Goal: Task Accomplishment & Management: Use online tool/utility

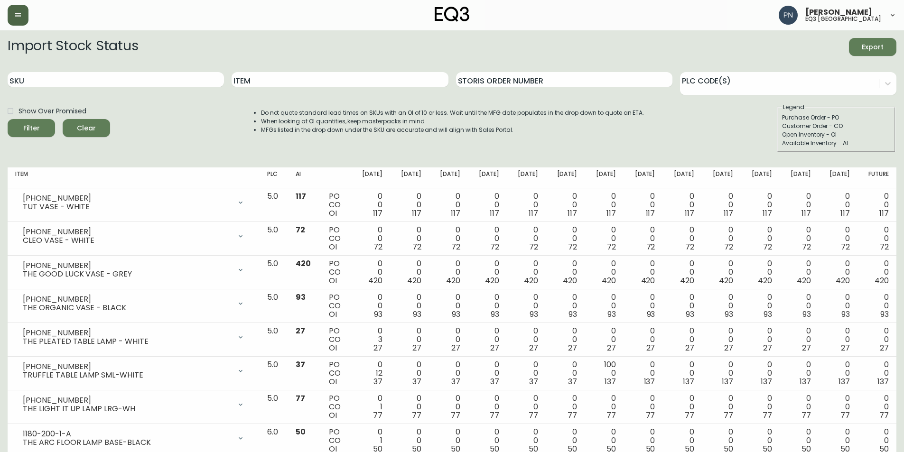
click at [19, 24] on button "button" at bounding box center [18, 15] width 21 height 21
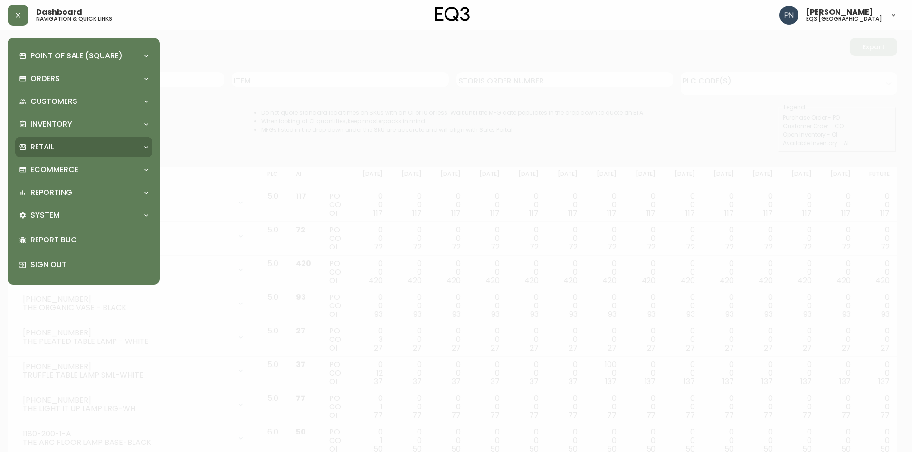
click at [140, 143] on div "Retail" at bounding box center [83, 147] width 137 height 21
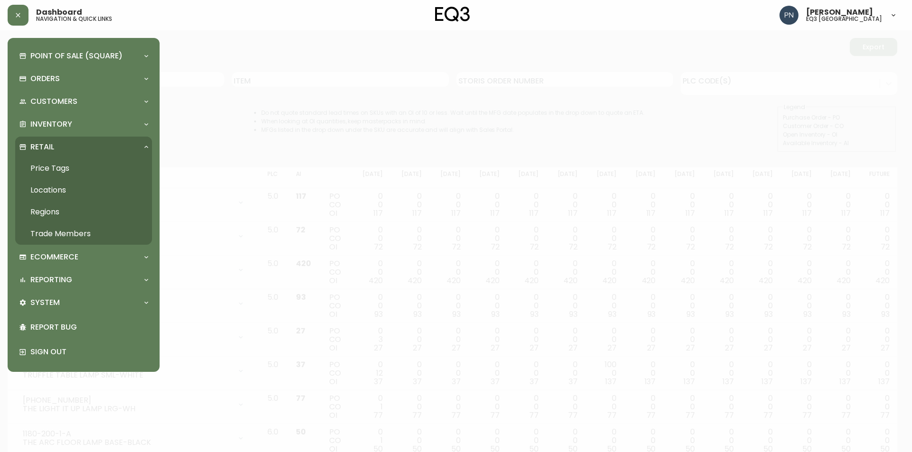
click at [53, 167] on link "Price Tags" at bounding box center [83, 169] width 137 height 22
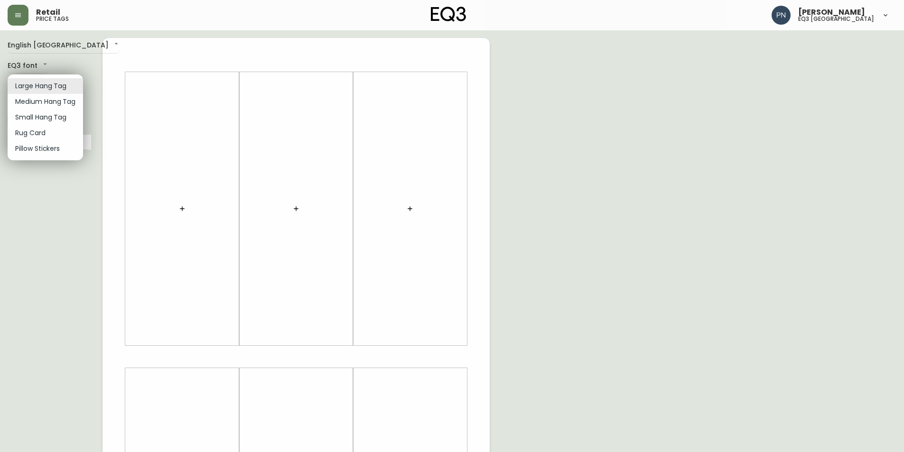
click at [52, 84] on body "Retail price tags [PERSON_NAME] eq3 [GEOGRAPHIC_DATA] English [GEOGRAPHIC_DATA]…" at bounding box center [452, 338] width 904 height 676
click at [67, 118] on li "Small Hang Tag" at bounding box center [45, 118] width 75 height 16
type input "small"
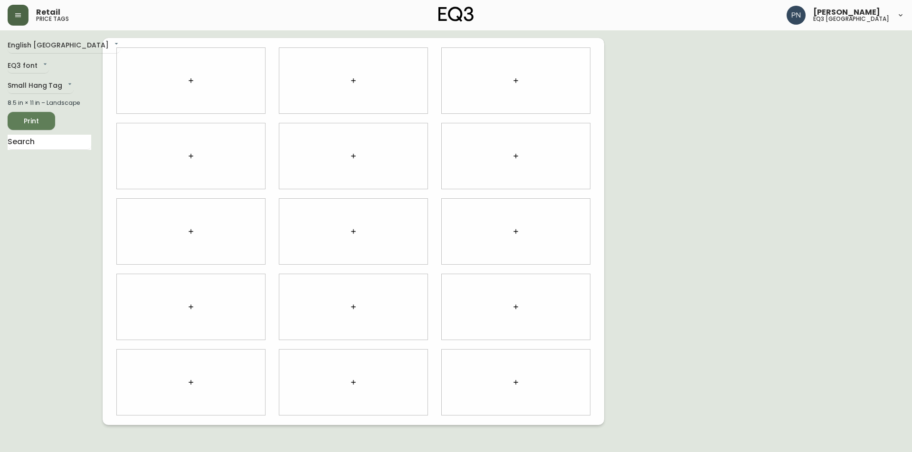
click at [21, 22] on button "button" at bounding box center [18, 15] width 21 height 21
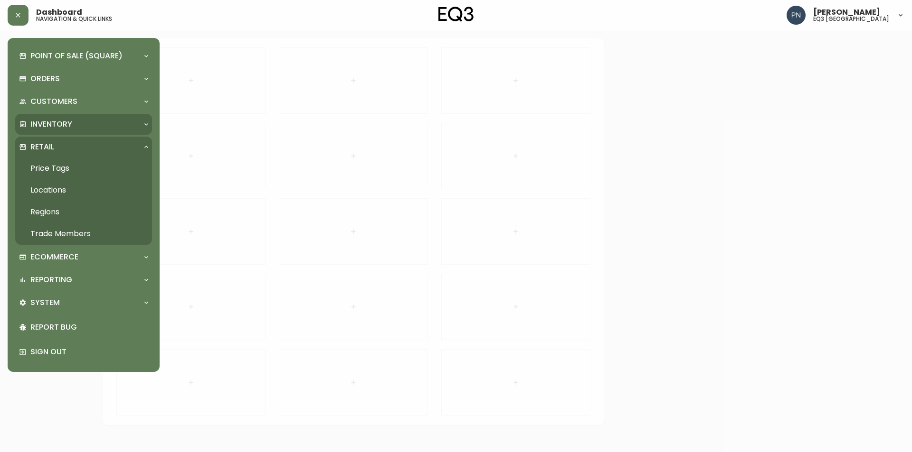
click at [89, 130] on div "Inventory" at bounding box center [83, 124] width 137 height 21
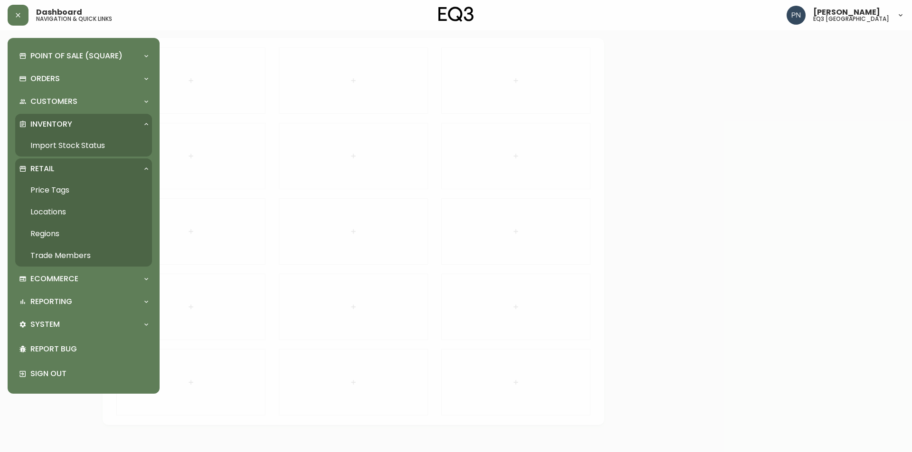
click at [96, 147] on link "Import Stock Status" at bounding box center [83, 146] width 137 height 22
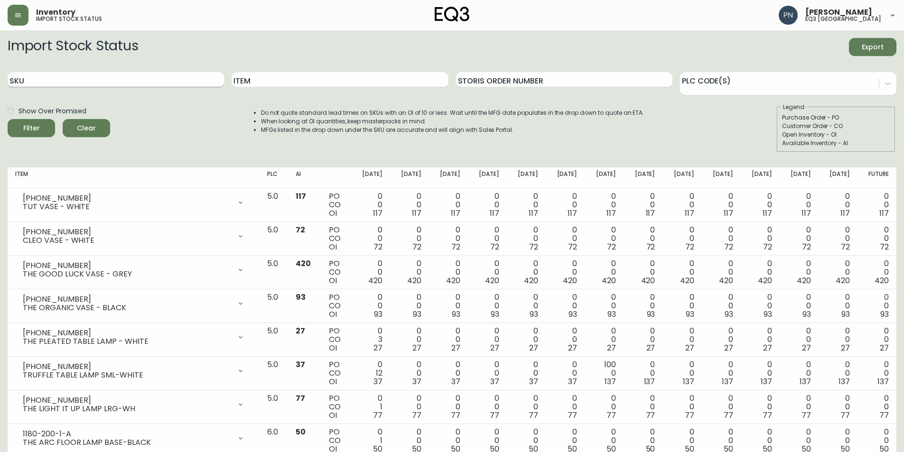
click at [131, 81] on input "SKU" at bounding box center [116, 79] width 217 height 15
paste input "[PHONE_NUMBER]"
type input "[PHONE_NUMBER]"
click at [8, 119] on button "Filter" at bounding box center [31, 128] width 47 height 18
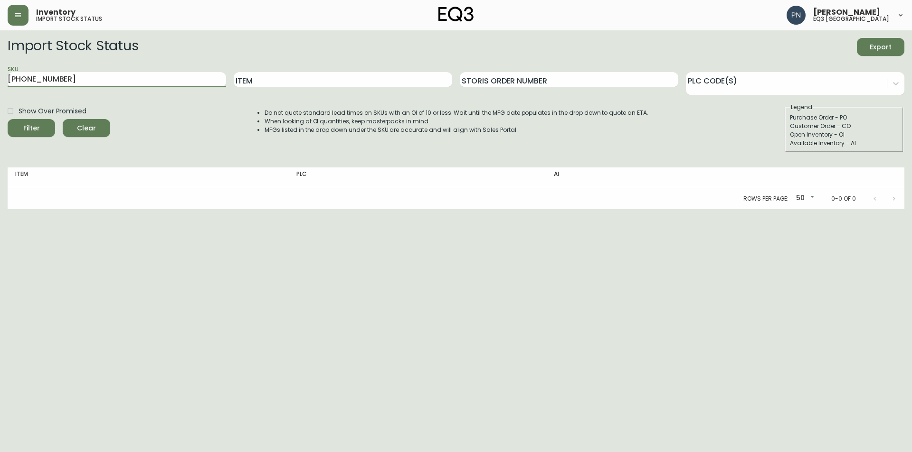
drag, startPoint x: 101, startPoint y: 75, endPoint x: 1, endPoint y: 76, distance: 99.2
click at [1, 76] on main "Import Stock Status Export SKU [PHONE_NUMBER] Item Storis Order Number PLC Code…" at bounding box center [456, 119] width 912 height 179
click at [77, 209] on html "Inventory import stock status [PERSON_NAME] eq3 [GEOGRAPHIC_DATA] Import Stock …" at bounding box center [456, 104] width 912 height 209
click at [16, 14] on icon "button" at bounding box center [18, 15] width 8 height 8
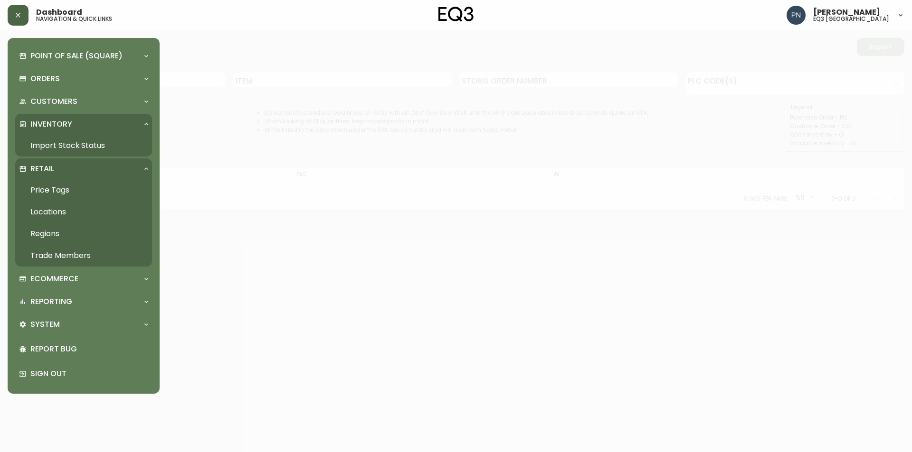
click at [59, 191] on link "Price Tags" at bounding box center [83, 190] width 137 height 22
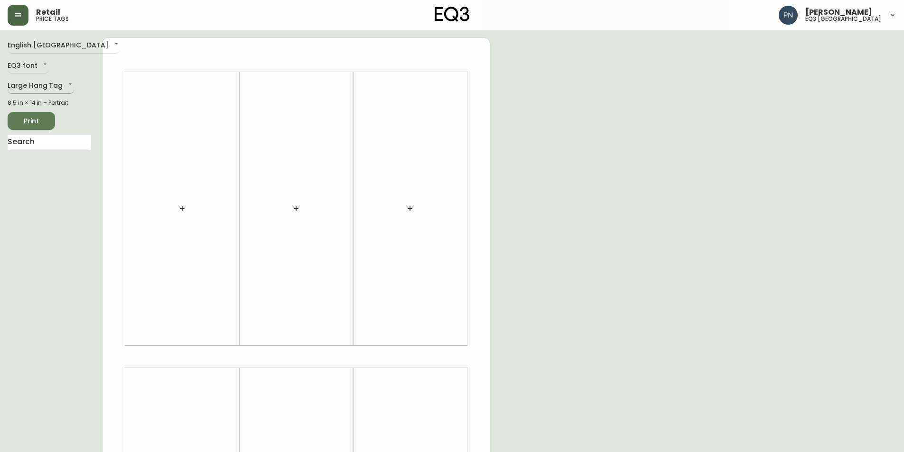
click at [36, 85] on body "Retail price tags [PERSON_NAME] eq3 [GEOGRAPHIC_DATA] English [GEOGRAPHIC_DATA]…" at bounding box center [452, 338] width 904 height 676
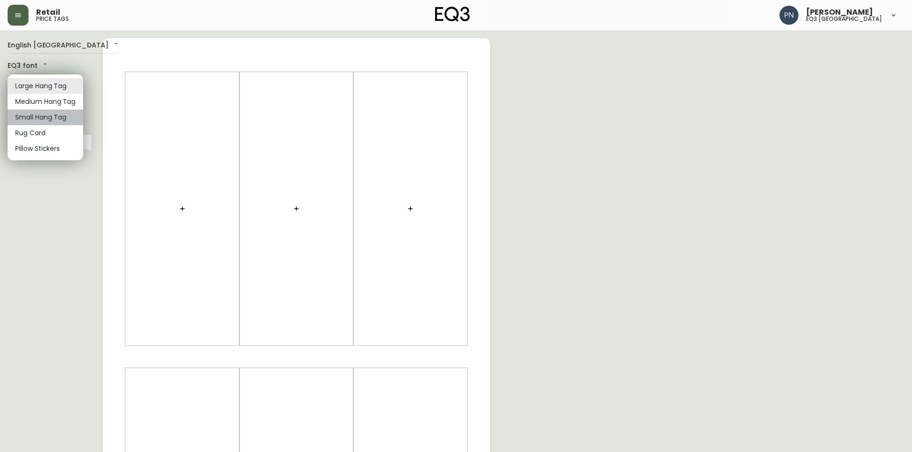
click at [49, 117] on li "Small Hang Tag" at bounding box center [45, 118] width 75 height 16
type input "small"
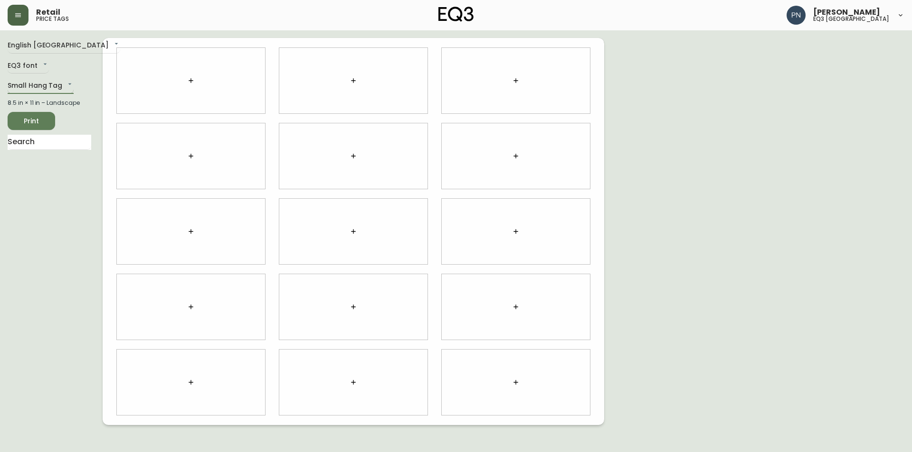
click at [69, 83] on body "Retail price tags [PERSON_NAME] eq3 [GEOGRAPHIC_DATA] English [GEOGRAPHIC_DATA]…" at bounding box center [456, 212] width 912 height 425
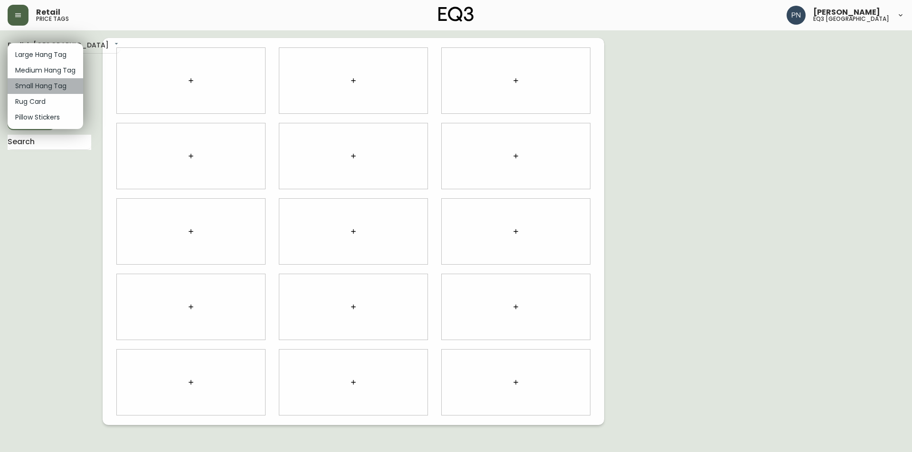
click at [69, 83] on li "Small Hang Tag" at bounding box center [45, 86] width 75 height 16
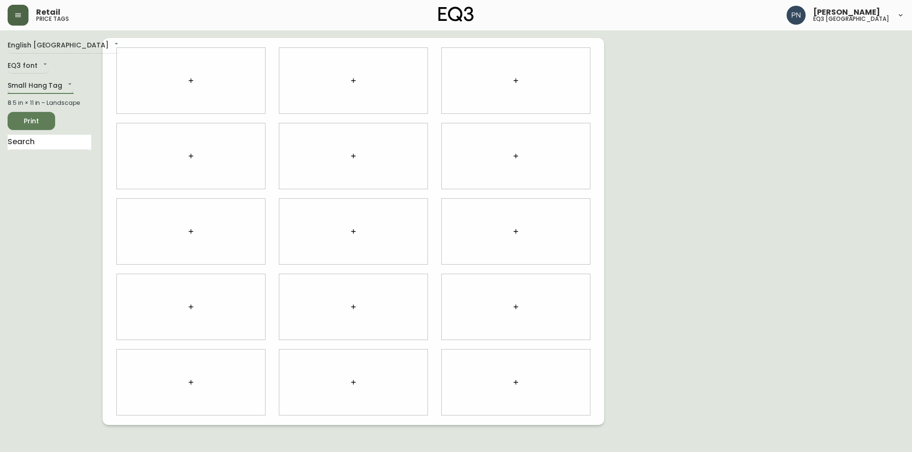
click at [69, 83] on body "Retail price tags [PERSON_NAME] eq3 [GEOGRAPHIC_DATA] English [GEOGRAPHIC_DATA]…" at bounding box center [456, 212] width 912 height 425
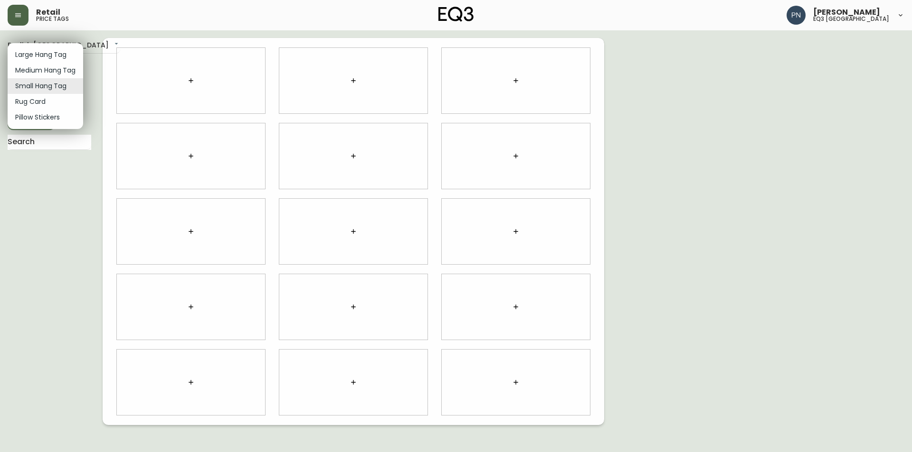
click at [69, 83] on li "Small Hang Tag" at bounding box center [45, 86] width 75 height 16
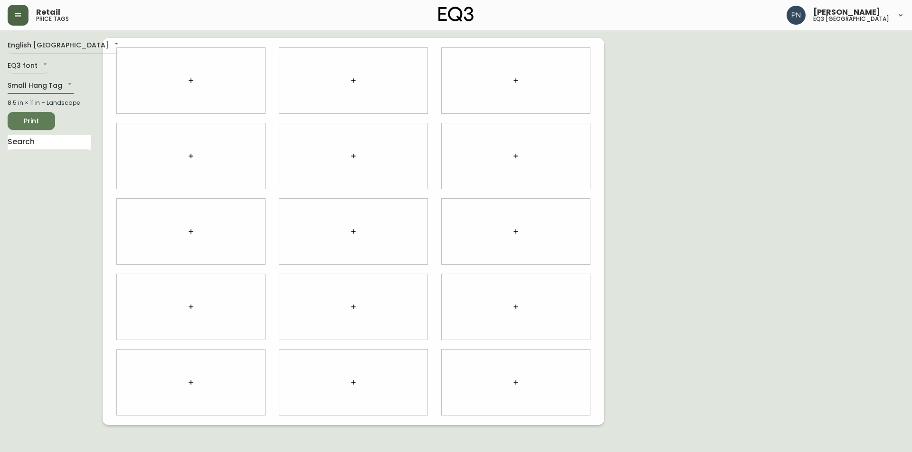
click at [194, 80] on icon "button" at bounding box center [191, 81] width 8 height 8
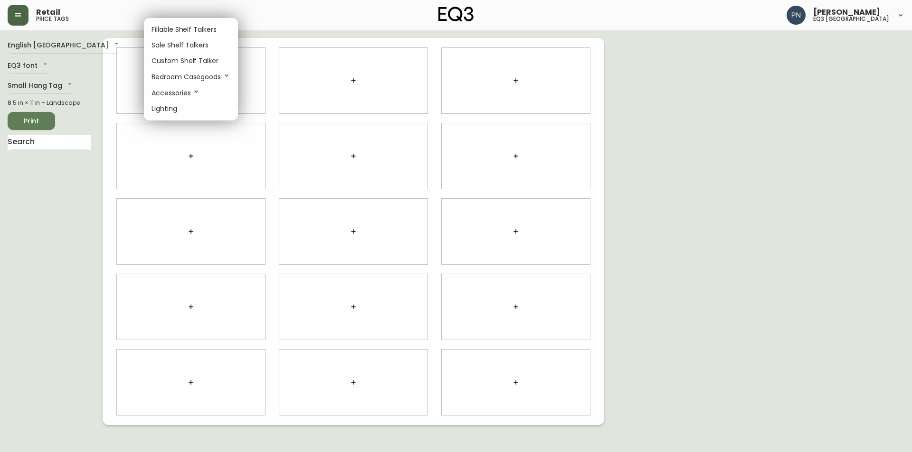
click at [207, 49] on p "Sale Shelf Talkers" at bounding box center [179, 45] width 57 height 10
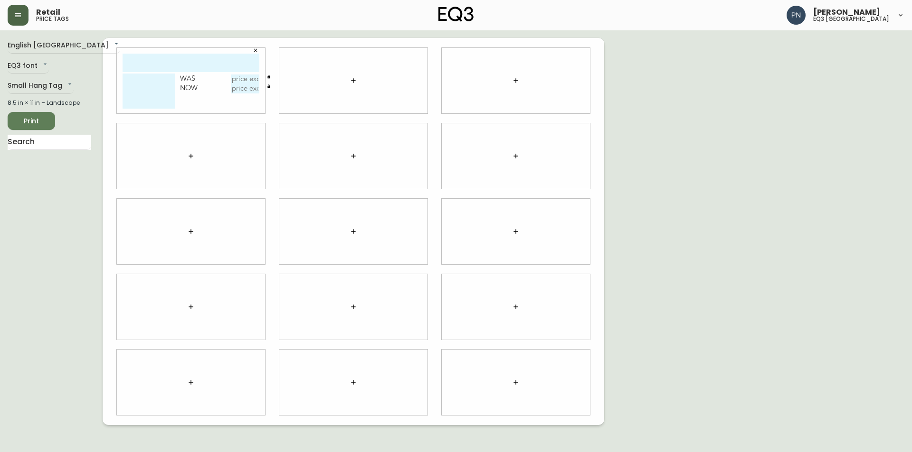
click at [202, 60] on input "text" at bounding box center [190, 63] width 137 height 19
type input "DUO"
click at [152, 77] on textarea at bounding box center [148, 91] width 53 height 35
type textarea "20" SHELF"
click at [247, 82] on input "text" at bounding box center [245, 79] width 28 height 9
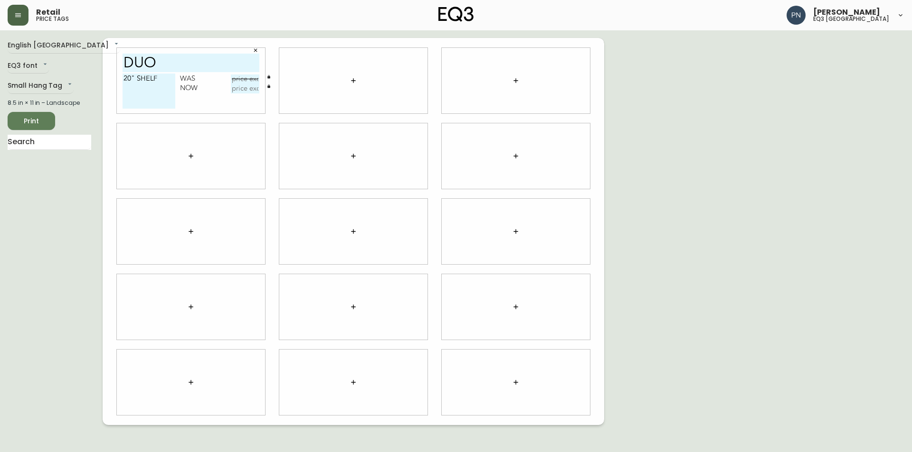
click at [159, 80] on textarea "20" SHELF" at bounding box center [148, 91] width 53 height 35
click at [252, 78] on input "text" at bounding box center [245, 79] width 28 height 9
type input "$49.99"
click at [250, 88] on input "text" at bounding box center [245, 88] width 28 height 9
type input "$24.95"
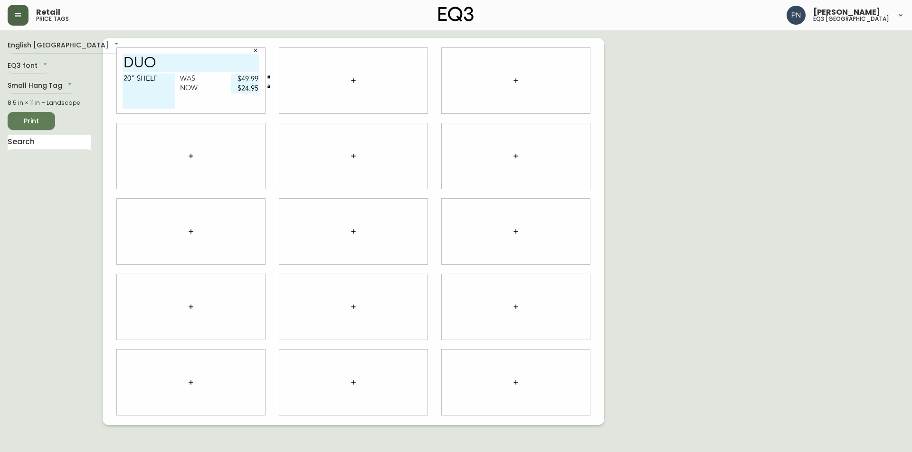
click at [222, 99] on div "20" SHELF Was $49.99 Now $24.95" at bounding box center [190, 94] width 137 height 40
click at [160, 78] on textarea "20" SHELF" at bounding box center [148, 91] width 53 height 35
click at [210, 98] on div "20" SHELF CHAMPAGNE Was $49.99 Now $24.95" at bounding box center [190, 94] width 137 height 40
click at [137, 77] on textarea "20" SHELF CHAMPAGNE" at bounding box center [148, 91] width 53 height 35
click at [124, 87] on textarea "20" BOOKSHELF CHAMPAGNE" at bounding box center [148, 91] width 53 height 35
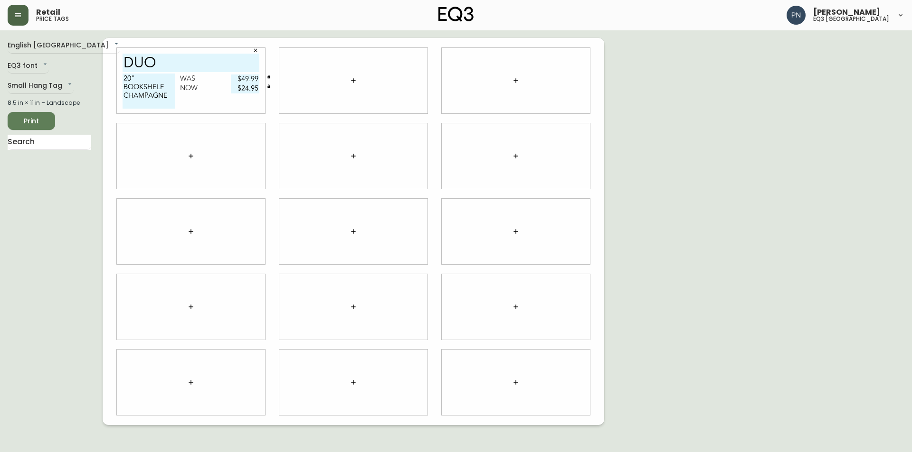
type textarea "20" BOOKSHELF CHAMPAGNE"
click at [200, 106] on div "20" BOOKSHELF CHAMPAGNE Was $49.99 Now $24.95" at bounding box center [190, 94] width 137 height 40
click at [355, 82] on icon "button" at bounding box center [353, 81] width 8 height 8
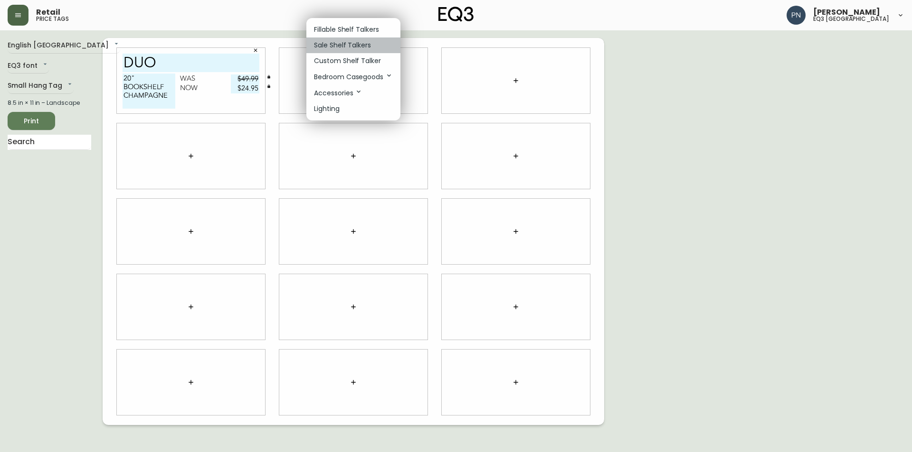
click at [360, 48] on p "Sale Shelf Talkers" at bounding box center [342, 45] width 57 height 10
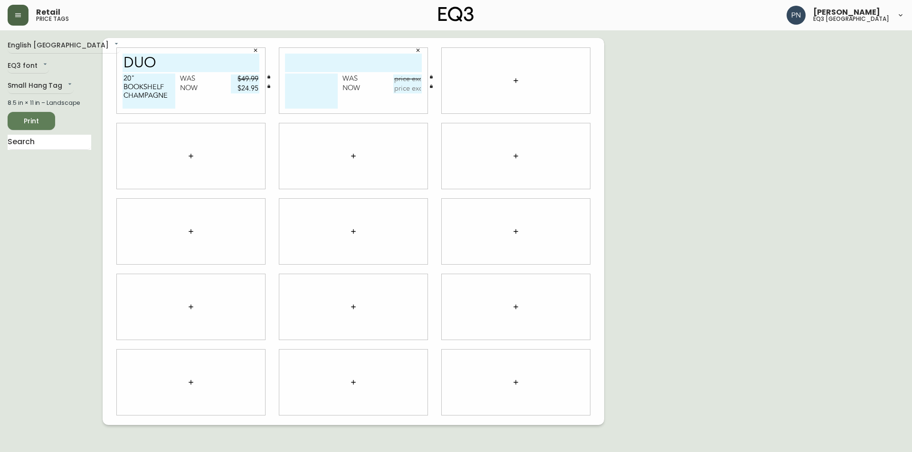
click at [354, 59] on input "text" at bounding box center [353, 63] width 137 height 19
drag, startPoint x: 184, startPoint y: 57, endPoint x: 114, endPoint y: 58, distance: 69.3
click at [114, 58] on div "DUO 20" BOOKSHELF CHAMPAGNE Was $49.99 Now $24.95" at bounding box center [191, 80] width 162 height 75
click at [309, 65] on input "text" at bounding box center [353, 63] width 137 height 19
paste input "DUO"
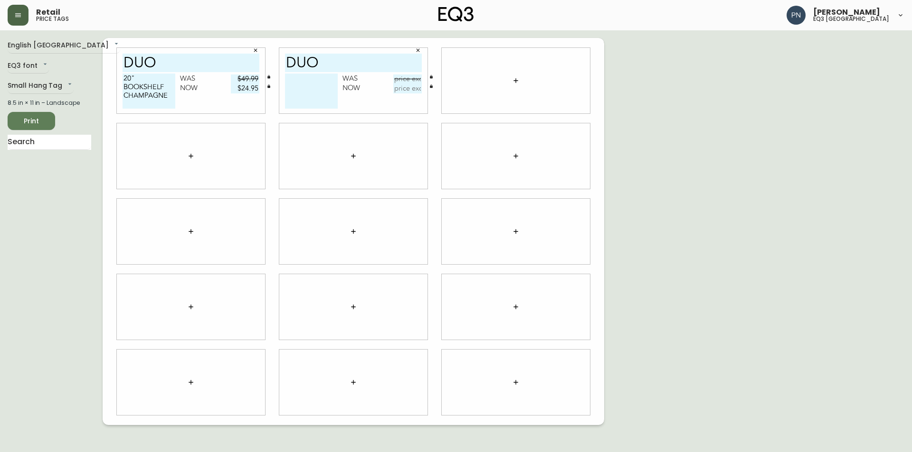
type input "DUO"
drag, startPoint x: 122, startPoint y: 77, endPoint x: 170, endPoint y: 94, distance: 51.1
click at [170, 94] on textarea "20" BOOKSHELF CHAMPAGNE" at bounding box center [148, 91] width 53 height 35
click at [308, 88] on textarea at bounding box center [311, 91] width 53 height 35
paste textarea "20" BOOKSHELF CHAMPAGNE"
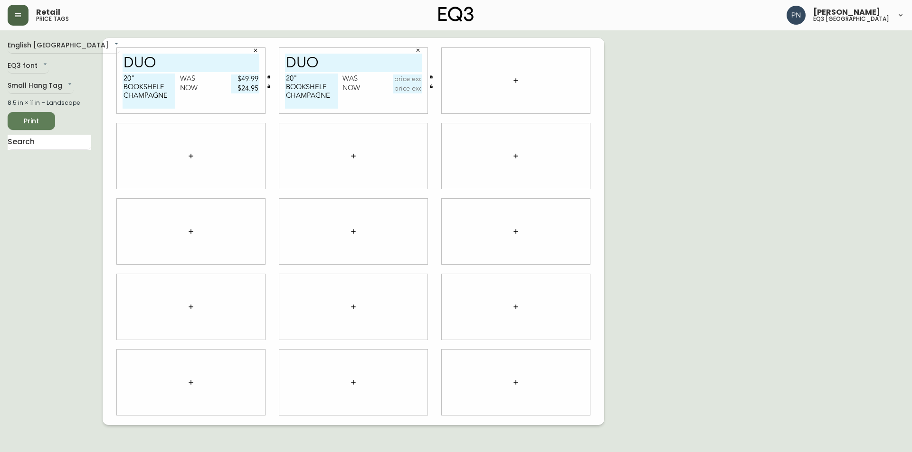
click at [292, 78] on textarea "20" BOOKSHELF CHAMPAGNE" at bounding box center [311, 91] width 53 height 35
type textarea "36" BOOKSHELF CHAMPAGNE"
click at [410, 80] on input "text" at bounding box center [407, 79] width 28 height 9
click at [403, 79] on input "text" at bounding box center [407, 79] width 28 height 9
type input "$129.99"
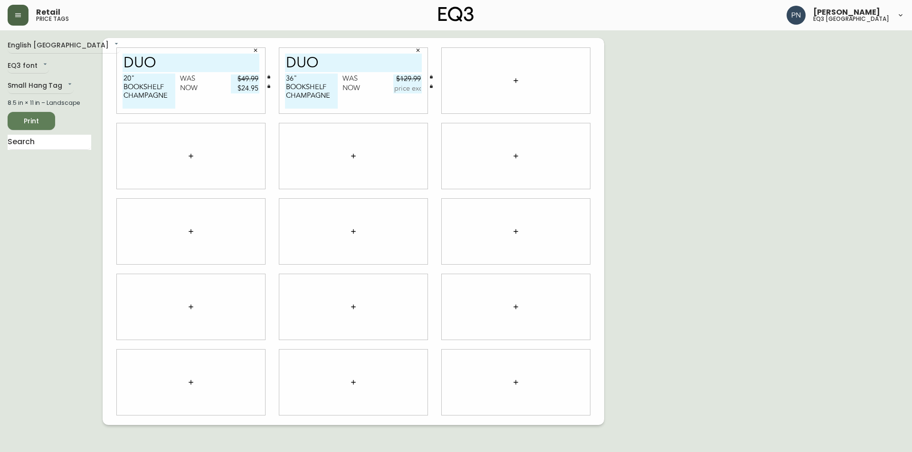
click at [405, 90] on input "text" at bounding box center [407, 88] width 28 height 9
type input "$64.95"
click at [368, 104] on div "36" BOOKSHELF CHAMPAGNE Was $129.99 Now $64.95" at bounding box center [353, 94] width 137 height 40
click at [511, 81] on button "button" at bounding box center [515, 80] width 19 height 19
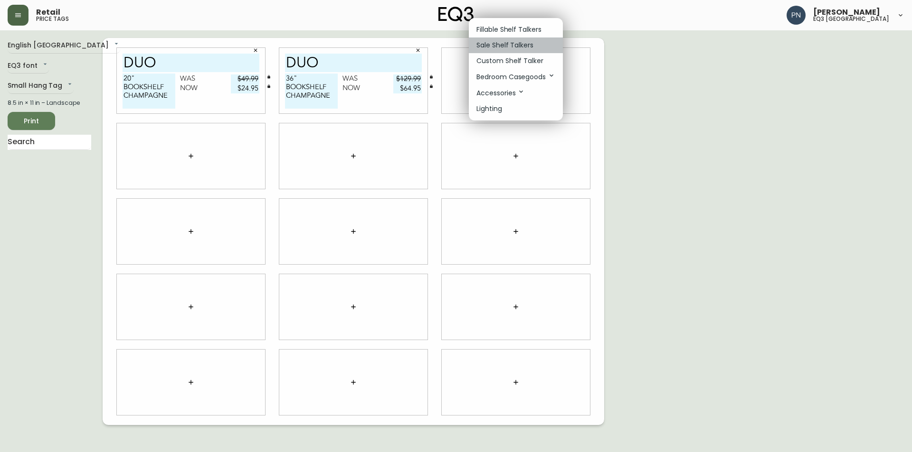
click at [521, 41] on p "Sale Shelf Talkers" at bounding box center [504, 45] width 57 height 10
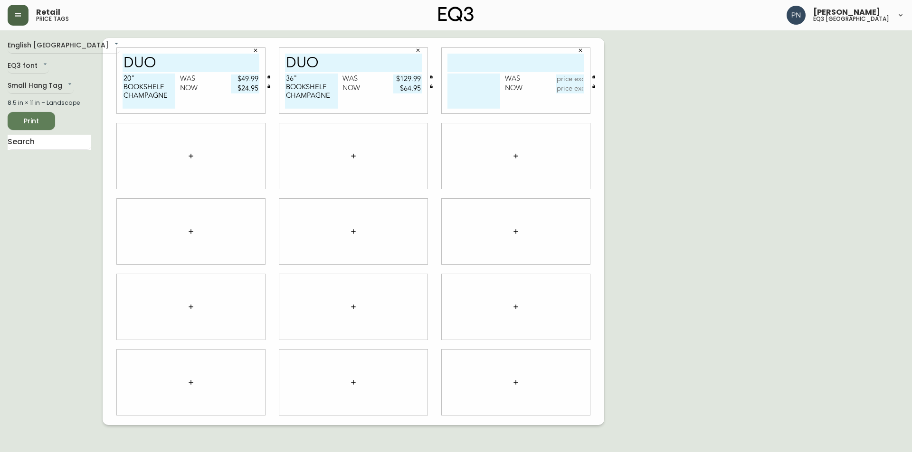
click at [494, 57] on input "text" at bounding box center [515, 63] width 137 height 19
type input "DUO"
click at [475, 89] on textarea at bounding box center [473, 91] width 53 height 35
type textarea "HOOKS"
click at [569, 80] on input "text" at bounding box center [569, 79] width 28 height 9
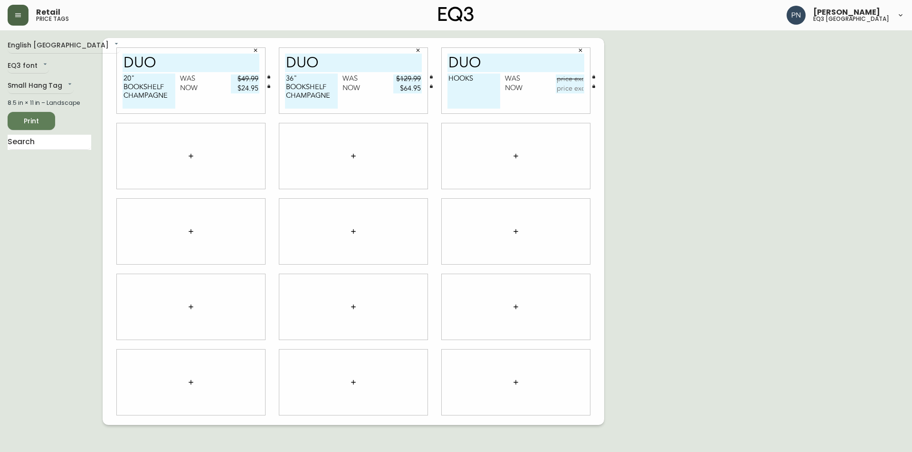
click at [573, 83] on input "text" at bounding box center [569, 79] width 28 height 9
type input "$129.99"
click at [569, 90] on input "text" at bounding box center [569, 88] width 28 height 9
type input "$64.95"
click at [480, 76] on textarea "HOOKS" at bounding box center [473, 91] width 53 height 35
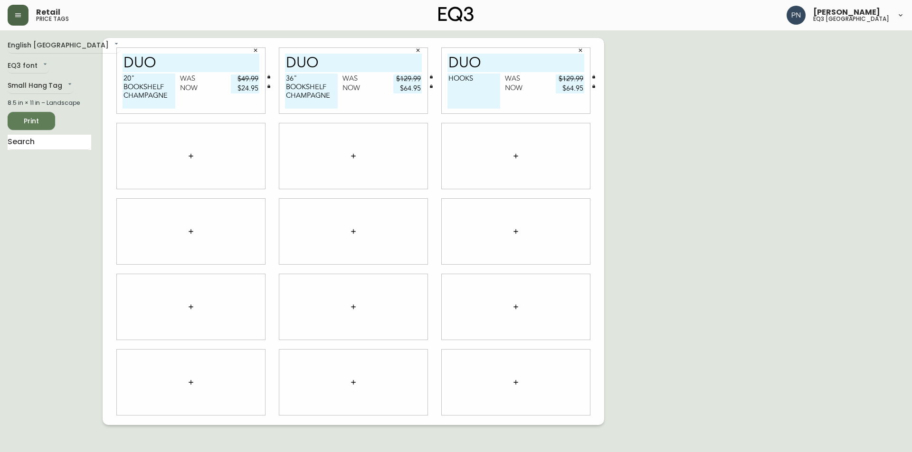
drag, startPoint x: 330, startPoint y: 96, endPoint x: 283, endPoint y: 94, distance: 46.6
click at [283, 94] on div "DUO 36" BOOKSHELF CHAMPAGNE Was $129.99 Now $64.95" at bounding box center [353, 81] width 148 height 66
click at [487, 90] on textarea "HOOKS" at bounding box center [473, 91] width 53 height 35
paste textarea "CHAMPAGNE"
type textarea "HOOKS CHAMPAGNE"
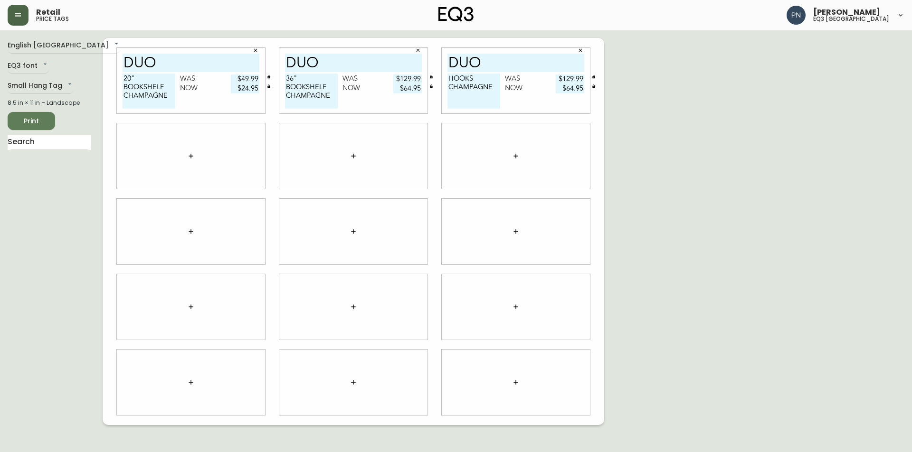
click at [512, 102] on div "HOOKS CHAMPAGNE Was $129.99 Now $64.95" at bounding box center [515, 94] width 137 height 40
click at [485, 63] on input "DUO" at bounding box center [515, 63] width 137 height 19
click at [241, 143] on div at bounding box center [191, 156] width 148 height 66
click at [190, 155] on icon "button" at bounding box center [191, 156] width 8 height 8
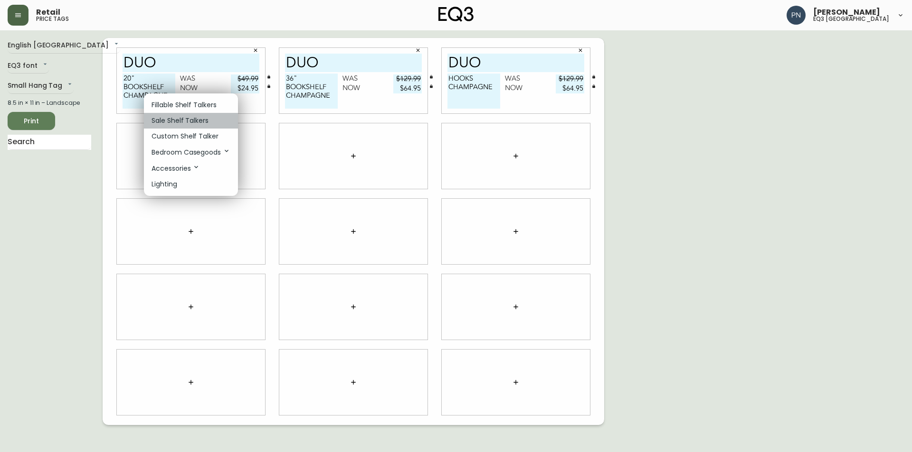
click at [211, 119] on li "Sale Shelf Talkers" at bounding box center [191, 121] width 94 height 16
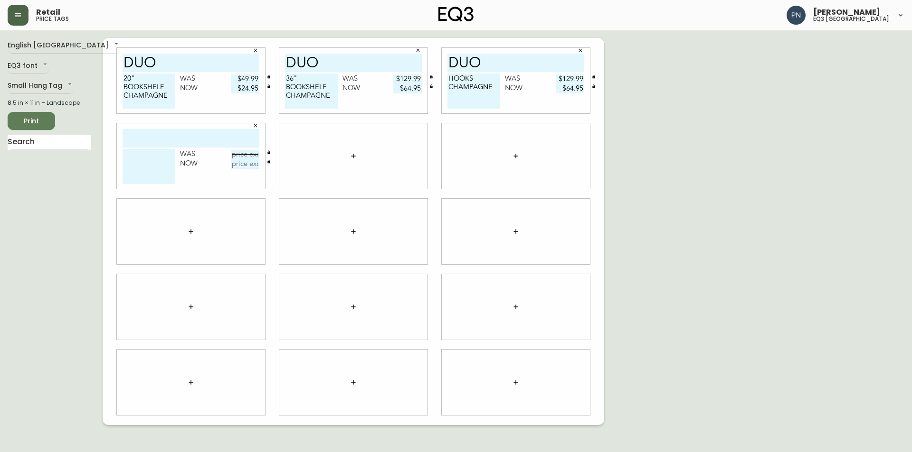
click at [198, 138] on input "text" at bounding box center [190, 138] width 137 height 19
click at [152, 162] on textarea at bounding box center [148, 166] width 53 height 35
click at [166, 136] on input "text" at bounding box center [190, 138] width 137 height 19
click at [153, 144] on input "text" at bounding box center [190, 138] width 137 height 19
click at [794, 124] on div "English [GEOGRAPHIC_DATA] en_CA EQ3 font EQ3 Small Hang Tag small 8.5 in × 11 i…" at bounding box center [456, 231] width 896 height 387
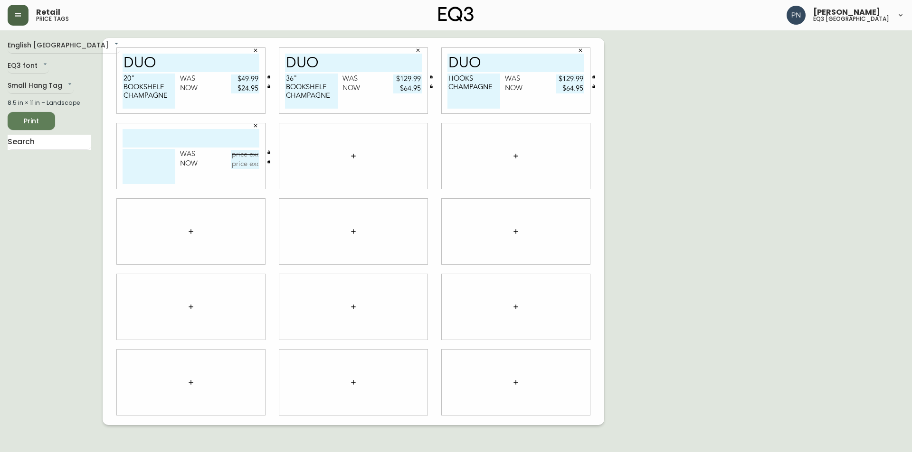
drag, startPoint x: 475, startPoint y: 80, endPoint x: 449, endPoint y: 80, distance: 26.1
click at [449, 80] on textarea "HOOKS CHAMPAGNE" at bounding box center [473, 91] width 53 height 35
click at [500, 67] on input "DUO" at bounding box center [515, 63] width 137 height 19
paste input "HOOKS"
type input "DUO HOOKS"
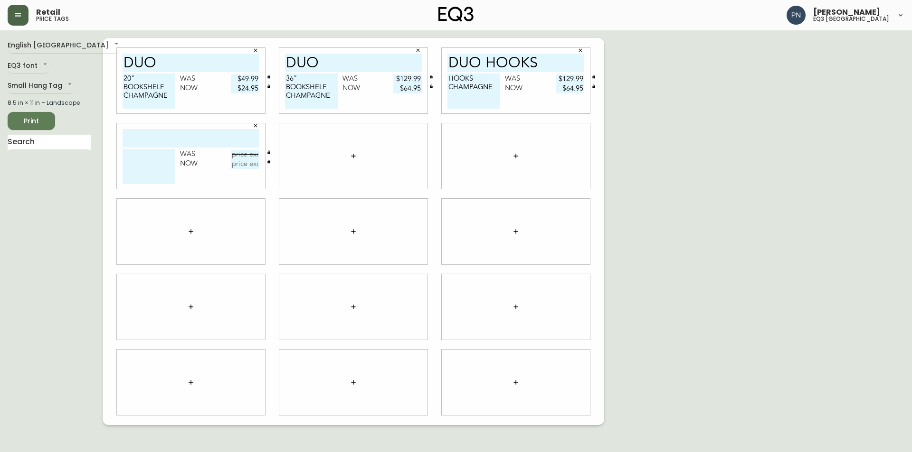
drag, startPoint x: 473, startPoint y: 79, endPoint x: 443, endPoint y: 79, distance: 29.9
click at [443, 79] on div "DUO HOOKS HOOKS CHAMPAGNE Was $129.99 Now $64.95" at bounding box center [516, 81] width 148 height 66
click at [466, 102] on textarea "SET OF 6 CHAMPAGNE" at bounding box center [473, 91] width 53 height 35
type textarea "SET OF 6 CHAMPAGNE"
drag, startPoint x: 306, startPoint y: 78, endPoint x: 279, endPoint y: 75, distance: 27.3
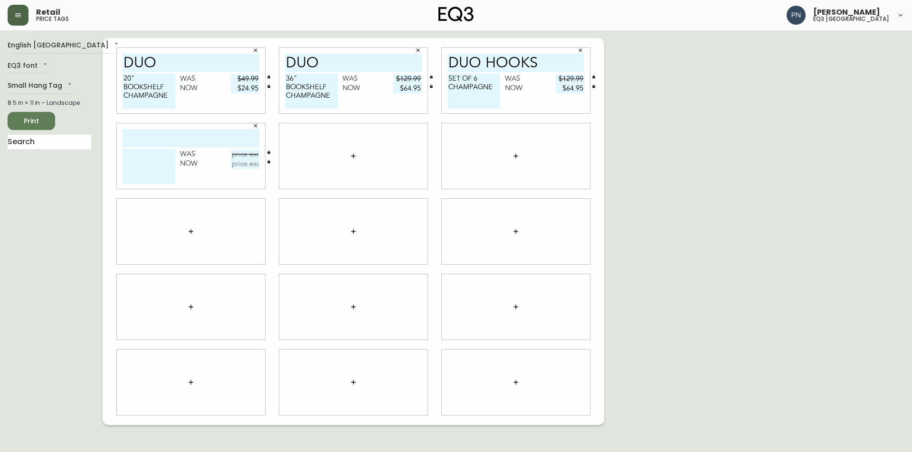
click at [279, 75] on div "DUO 36" BOOKSHELF CHAMPAGNE Was $129.99 Now $64.95" at bounding box center [353, 81] width 148 height 66
click at [329, 84] on textarea "36" BOOKSHELF CHAMPAGNE" at bounding box center [311, 91] width 53 height 35
drag, startPoint x: 329, startPoint y: 85, endPoint x: 284, endPoint y: 85, distance: 44.2
click at [284, 85] on div "DUO 36" BOOKSHELF CHAMPAGNE Was $129.99 Now $64.95" at bounding box center [353, 81] width 148 height 66
click at [346, 66] on input "DUO" at bounding box center [353, 63] width 137 height 19
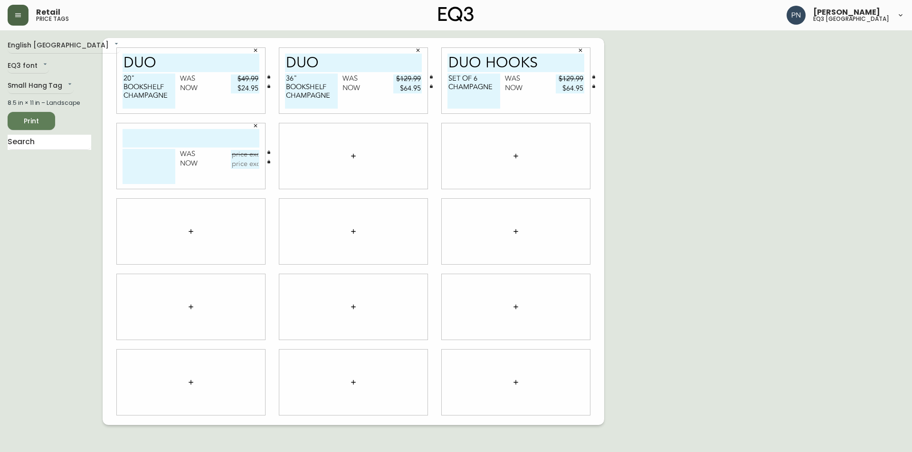
paste input "BOOKSHELF"
type input "DUO BOOKSHELF"
drag, startPoint x: 326, startPoint y: 85, endPoint x: 283, endPoint y: 83, distance: 42.8
click at [283, 83] on div "DUO BOOKSHELF 36" BOOKSHELF CHAMPAGNE Was $129.99 Now $64.95" at bounding box center [353, 81] width 148 height 66
type textarea "36" CHAMPAGNE"
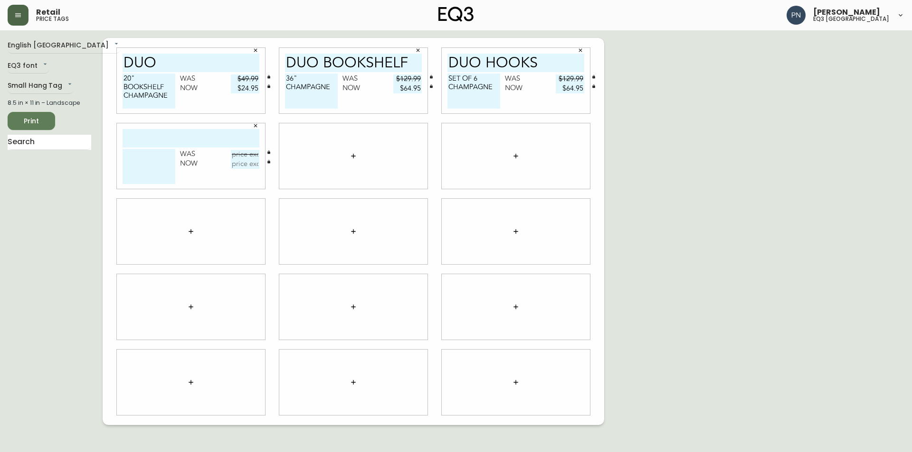
drag, startPoint x: 165, startPoint y: 84, endPoint x: 122, endPoint y: 87, distance: 43.8
click at [122, 87] on div "DUO 20" BOOKSHELF CHAMPAGNE Was $49.99 Now $24.95" at bounding box center [191, 81] width 148 height 66
type textarea "20" [GEOGRAPHIC_DATA]"
click at [168, 60] on input "DUO" at bounding box center [190, 63] width 137 height 19
paste input "BOOKSHELF"
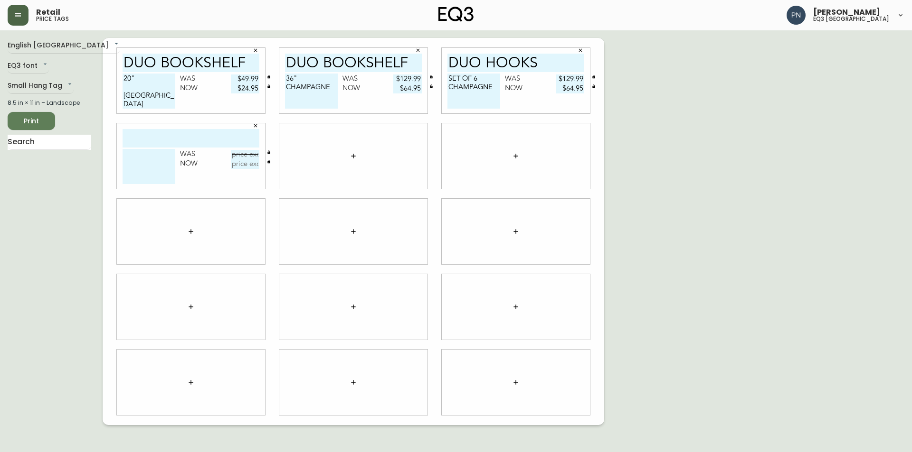
type input "DUO BOOKSHELF"
click at [123, 93] on textarea "20" [GEOGRAPHIC_DATA]" at bounding box center [148, 91] width 53 height 35
type textarea "20" CHAMPAGNE"
click at [188, 137] on input "text" at bounding box center [190, 138] width 137 height 19
click at [209, 138] on input "text" at bounding box center [190, 138] width 137 height 19
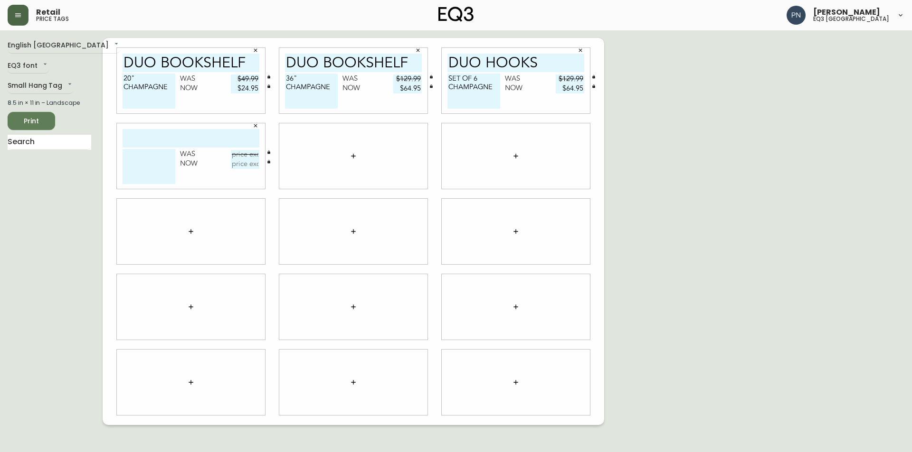
click at [434, 318] on div at bounding box center [515, 307] width 162 height 75
click at [180, 136] on input "text" at bounding box center [190, 138] width 137 height 19
paste input ""PROD_DSPLY_SELECT","Product","Vendor Model","Vendor","Brand","Description","Pr…"
type input ""PROD_DSPLY_SELECT","Product","Vendor Model","Vendor","Brand","Description","Pr…"
click at [773, 83] on div "English Canada en_CA EQ3 font EQ3 Small Hang Tag small 8.5 in × 11 in – Landsca…" at bounding box center [456, 231] width 896 height 387
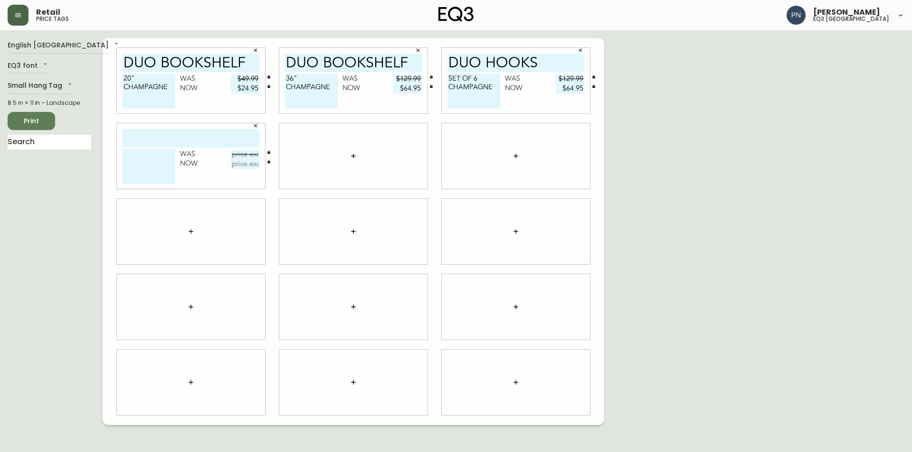
click at [191, 137] on input "text" at bounding box center [190, 138] width 137 height 19
type input "TAAVI ART LEDGE"
click at [149, 157] on textarea at bounding box center [148, 166] width 53 height 35
drag, startPoint x: 831, startPoint y: 153, endPoint x: 820, endPoint y: 157, distance: 11.3
click at [831, 153] on div "English Canada en_CA EQ3 font EQ3 Small Hang Tag small 8.5 in × 11 in – Landsca…" at bounding box center [456, 231] width 896 height 387
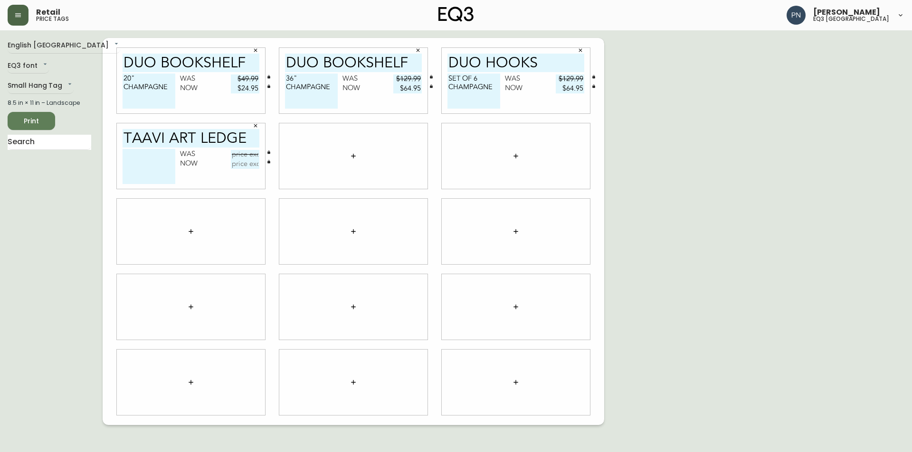
click at [147, 159] on textarea at bounding box center [148, 166] width 53 height 35
type textarea "20" ALUMINUM"
click at [245, 158] on input "text" at bounding box center [245, 154] width 28 height 9
type input "$39.99"
click at [243, 167] on input "text" at bounding box center [245, 164] width 28 height 9
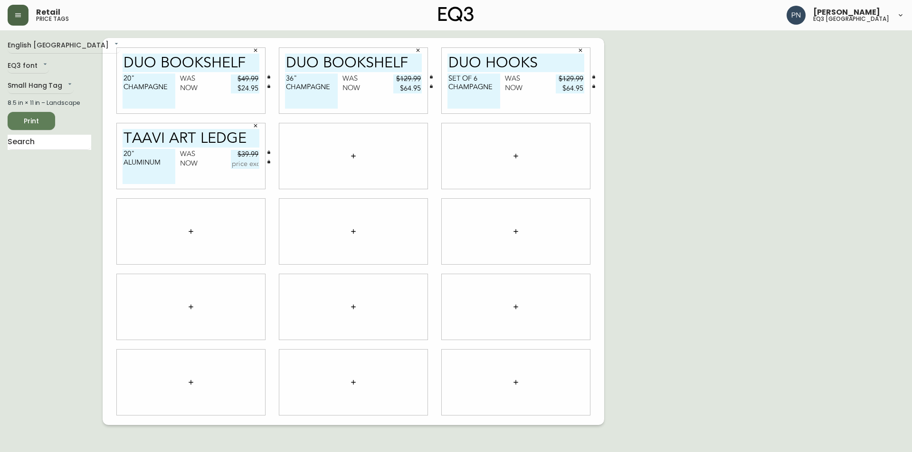
click at [794, 257] on div "English Canada en_CA EQ3 font EQ3 Small Hang Tag small 8.5 in × 11 in – Landsca…" at bounding box center [456, 231] width 896 height 387
click at [254, 163] on input "text" at bounding box center [245, 164] width 28 height 9
click at [244, 161] on input "$30.00" at bounding box center [245, 164] width 28 height 9
type input "$20.00"
click at [319, 172] on div at bounding box center [353, 156] width 148 height 66
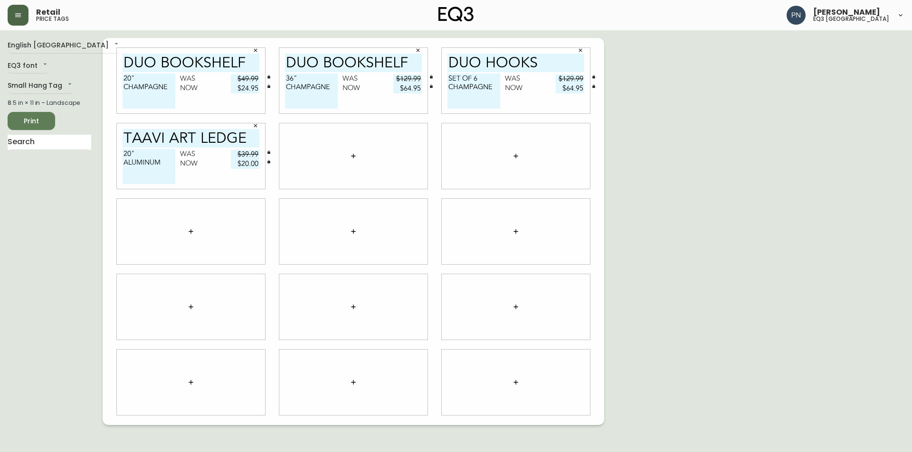
click at [53, 271] on div "English [GEOGRAPHIC_DATA] en_CA EQ3 font EQ3 Small Hang Tag small 8.5 in × 11 i…" at bounding box center [55, 231] width 95 height 387
click at [326, 133] on div at bounding box center [353, 156] width 148 height 66
click at [348, 156] on button "button" at bounding box center [353, 156] width 19 height 19
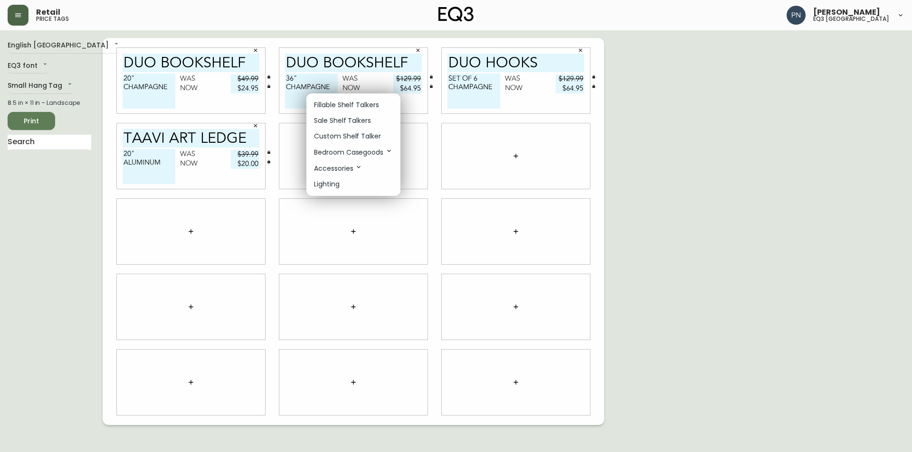
click at [341, 119] on p "Sale Shelf Talkers" at bounding box center [342, 121] width 57 height 10
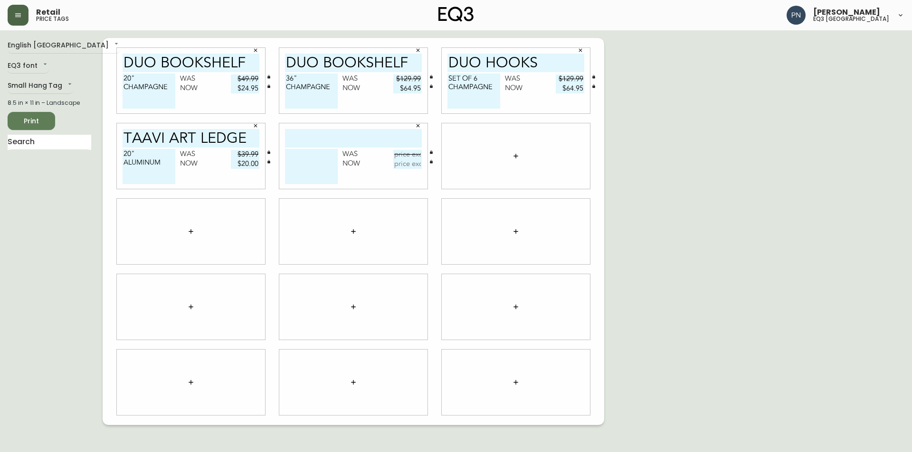
click at [360, 132] on input "text" at bounding box center [353, 138] width 137 height 19
click at [47, 232] on div "English [GEOGRAPHIC_DATA] en_CA EQ3 font EQ3 Small Hang Tag small 8.5 in × 11 i…" at bounding box center [55, 231] width 95 height 387
click at [401, 140] on input "BONIFACE" at bounding box center [353, 138] width 137 height 19
type input "BONIFACE VESSEL"
click at [315, 153] on textarea at bounding box center [311, 166] width 53 height 35
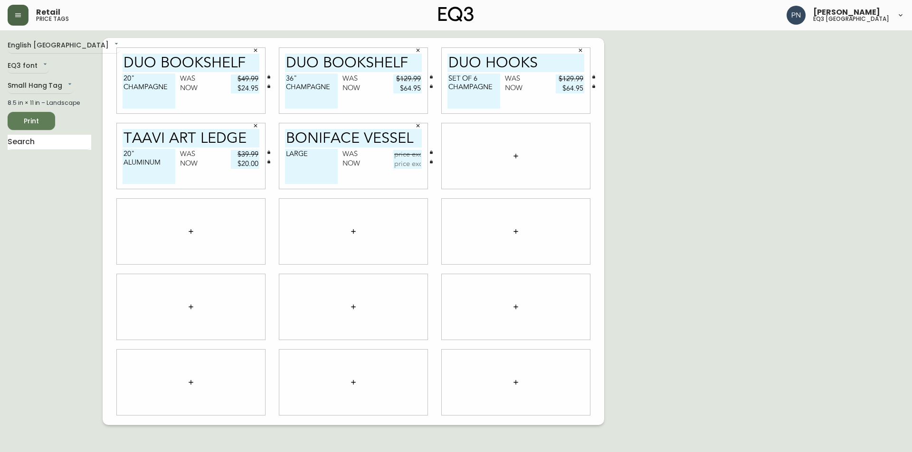
click at [306, 162] on textarea "LARGE" at bounding box center [311, 166] width 53 height 35
type textarea "LARGE RUST"
click at [404, 153] on input "text" at bounding box center [407, 154] width 28 height 9
click at [68, 236] on div "English [GEOGRAPHIC_DATA] en_CA EQ3 font EQ3 Small Hang Tag small 8.5 in × 11 i…" at bounding box center [55, 231] width 95 height 387
click at [403, 152] on input "text" at bounding box center [407, 154] width 28 height 9
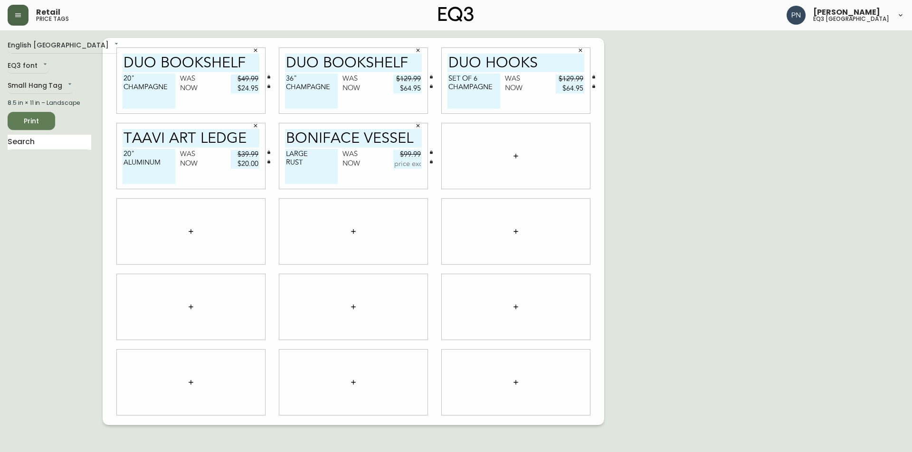
type input "$99.99"
click at [403, 168] on input "text" at bounding box center [407, 164] width 28 height 9
type input "$50.00"
click at [483, 159] on div at bounding box center [516, 156] width 148 height 66
click at [517, 159] on icon "button" at bounding box center [516, 156] width 8 height 8
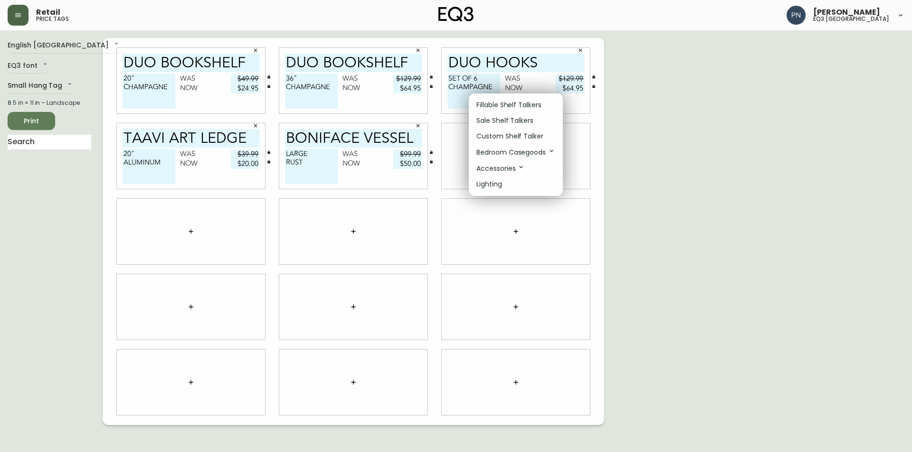
click at [521, 118] on p "Sale Shelf Talkers" at bounding box center [504, 121] width 57 height 10
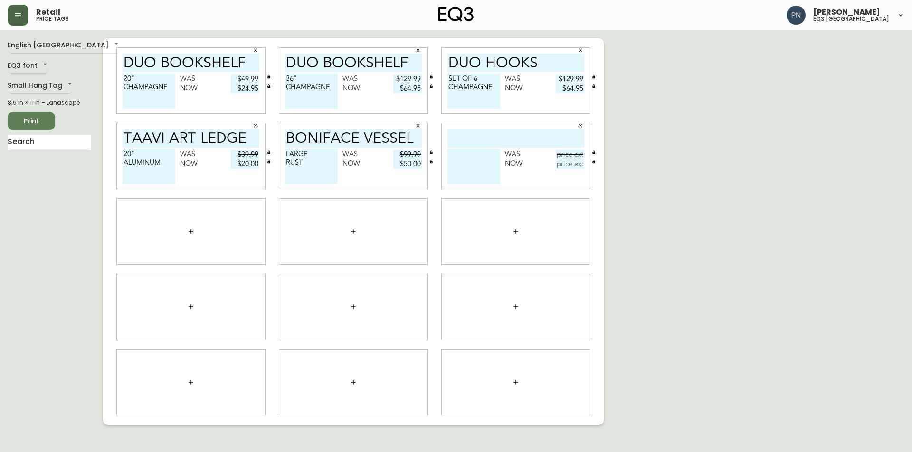
click at [33, 208] on div "English [GEOGRAPHIC_DATA] en_CA EQ3 font EQ3 Small Hang Tag small 8.5 in × 11 i…" at bounding box center [55, 231] width 95 height 387
drag, startPoint x: 412, startPoint y: 141, endPoint x: 287, endPoint y: 139, distance: 124.4
click at [288, 139] on input "BONIFACE VESSEL" at bounding box center [353, 138] width 137 height 19
click at [453, 136] on input "text" at bounding box center [515, 138] width 137 height 19
paste input "BONIFACE VESSEL"
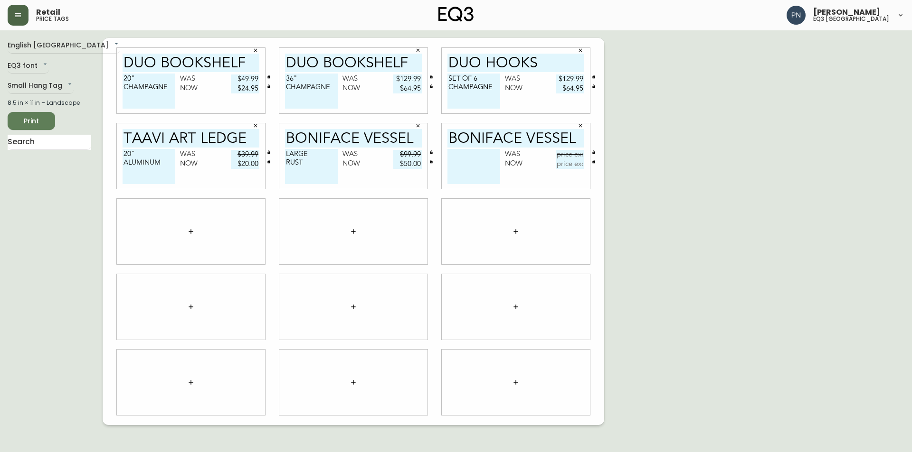
type input "BONIFACE VESSEL"
click at [469, 156] on textarea at bounding box center [473, 166] width 53 height 35
click at [468, 163] on textarea "XL" at bounding box center [473, 166] width 53 height 35
type textarea "XL RUBY"
click at [561, 151] on input "text" at bounding box center [569, 154] width 28 height 9
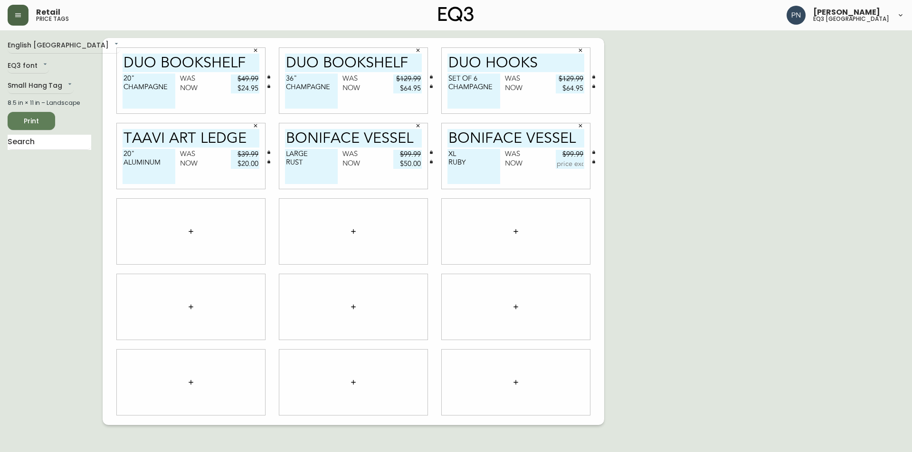
type input "$99.99"
click at [566, 164] on input "text" at bounding box center [569, 164] width 28 height 9
click at [790, 173] on div "English Canada en_CA EQ3 font EQ3 Small Hang Tag small 8.5 in × 11 in – Landsca…" at bounding box center [456, 231] width 896 height 387
click at [561, 164] on input "text" at bounding box center [569, 164] width 28 height 9
type input "$50.00"
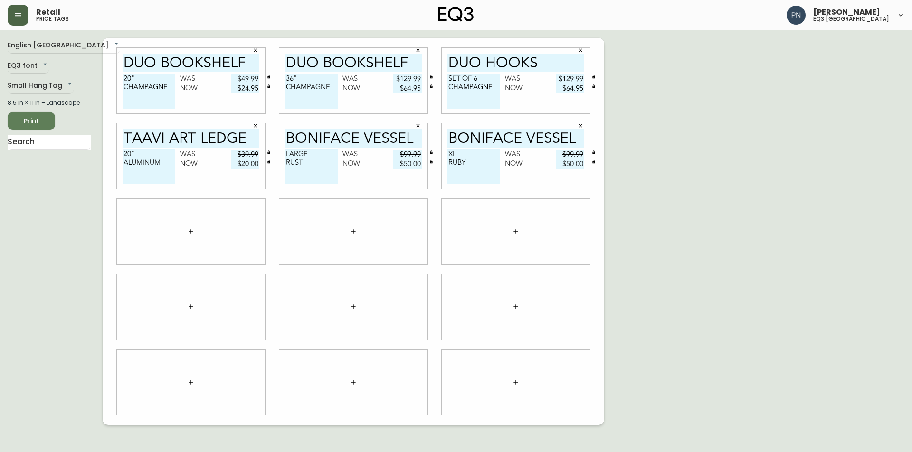
click at [190, 231] on icon "button" at bounding box center [191, 232] width 8 height 8
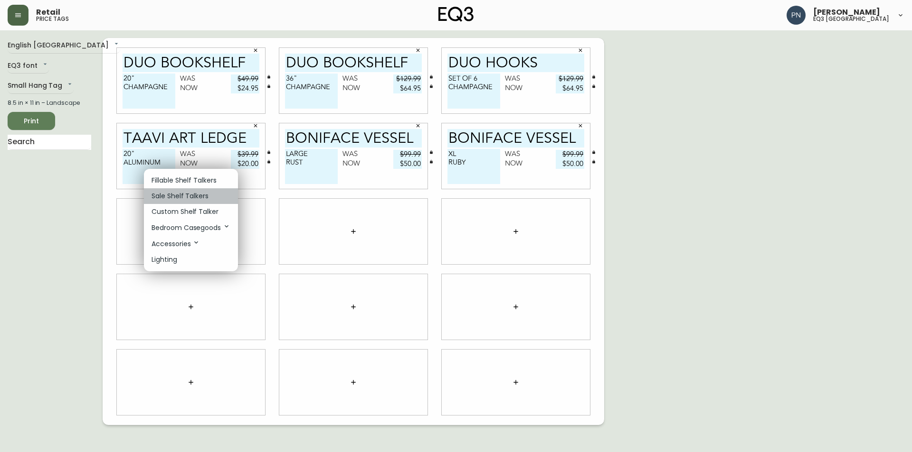
click at [203, 198] on p "Sale Shelf Talkers" at bounding box center [179, 196] width 57 height 10
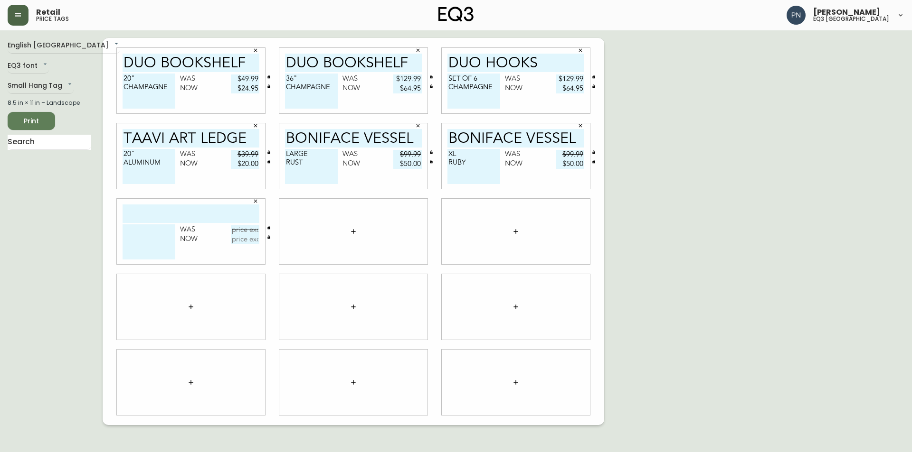
click at [208, 218] on input "text" at bounding box center [190, 214] width 137 height 19
type input "CRESCENT"
click at [168, 233] on textarea at bounding box center [148, 242] width 53 height 35
click at [165, 238] on textarea "WINECOOLER" at bounding box center [148, 242] width 53 height 35
click at [173, 229] on textarea "WINECOOLER" at bounding box center [148, 242] width 53 height 35
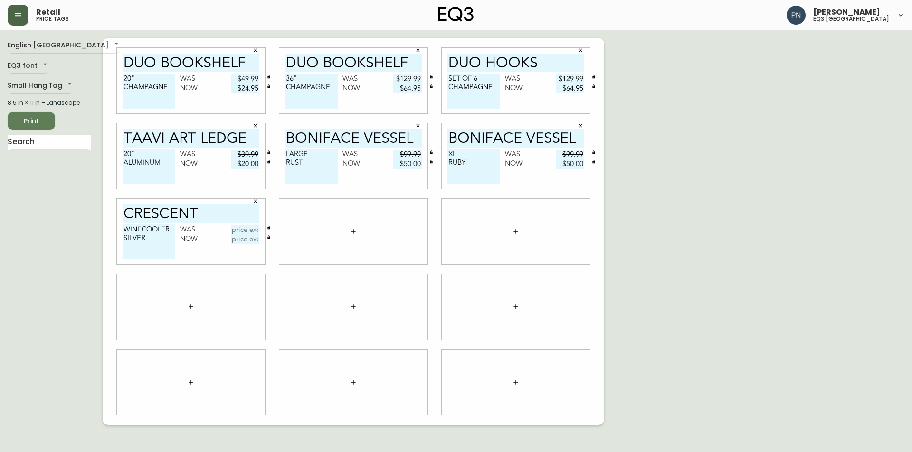
type textarea "WINECOOLER SILVER"
click at [243, 228] on input "text" at bounding box center [245, 230] width 28 height 9
type input "$49.99"
click at [801, 151] on div "English Canada en_CA EQ3 font EQ3 Small Hang Tag small 8.5 in × 11 in – Landsca…" at bounding box center [456, 231] width 896 height 387
click at [242, 238] on input "text" at bounding box center [245, 239] width 28 height 9
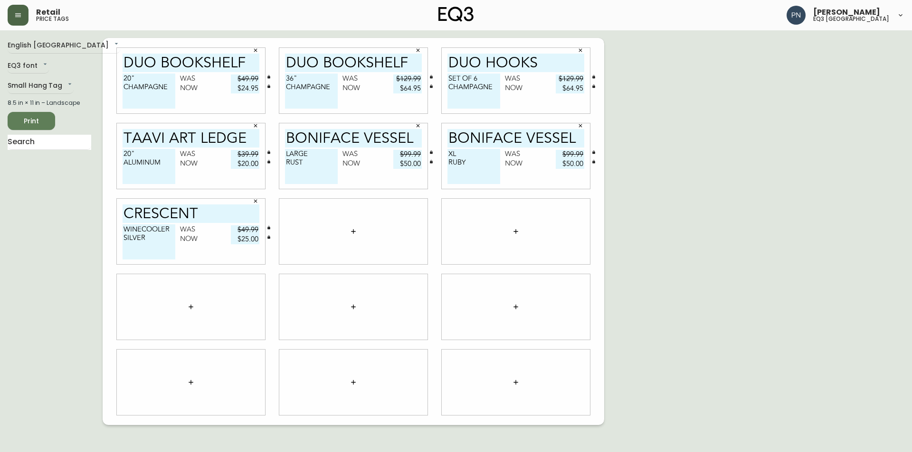
type input "$25.00"
click at [355, 232] on icon "button" at bounding box center [353, 231] width 4 height 4
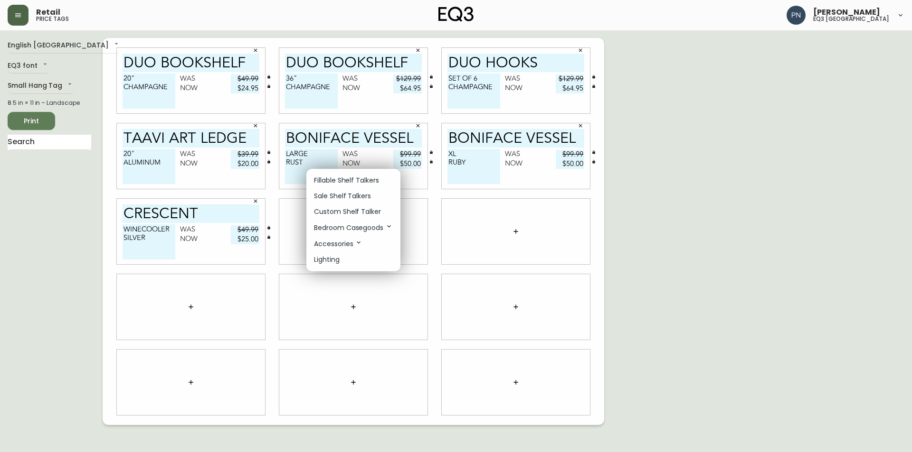
click at [347, 197] on p "Sale Shelf Talkers" at bounding box center [342, 196] width 57 height 10
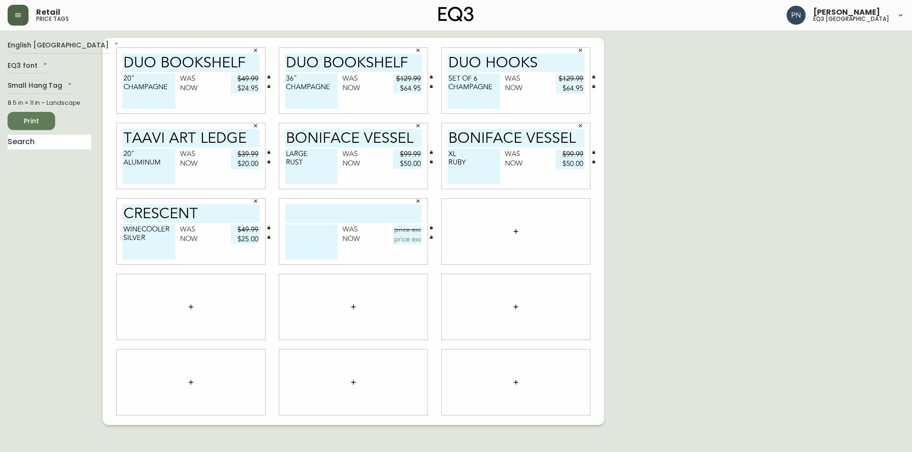
click at [803, 148] on div "English Canada en_CA EQ3 font EQ3 Small Hang Tag small 8.5 in × 11 in – Landsca…" at bounding box center [456, 231] width 896 height 387
drag, startPoint x: 201, startPoint y: 208, endPoint x: 112, endPoint y: 210, distance: 89.8
click at [112, 210] on div "CRESCENT WINECOOLER SILVER Was $49.99 Now $25.00" at bounding box center [191, 231] width 162 height 75
click at [317, 211] on input "text" at bounding box center [353, 214] width 137 height 19
paste input "CRESCENT"
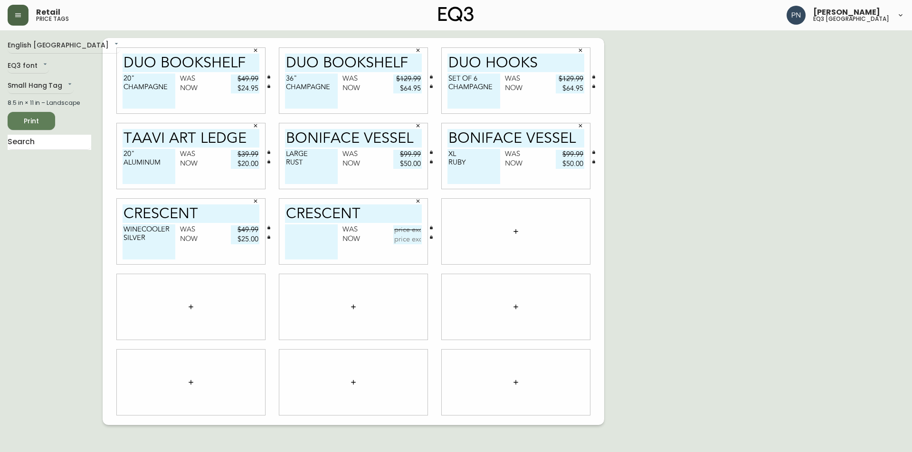
type input "CRESCENT"
click at [312, 230] on textarea at bounding box center [311, 242] width 53 height 35
click at [327, 240] on textarea "ICE BUCKET" at bounding box center [311, 242] width 53 height 35
type textarea "ICE BUCKET SILVER"
click at [410, 231] on input "text" at bounding box center [407, 230] width 28 height 9
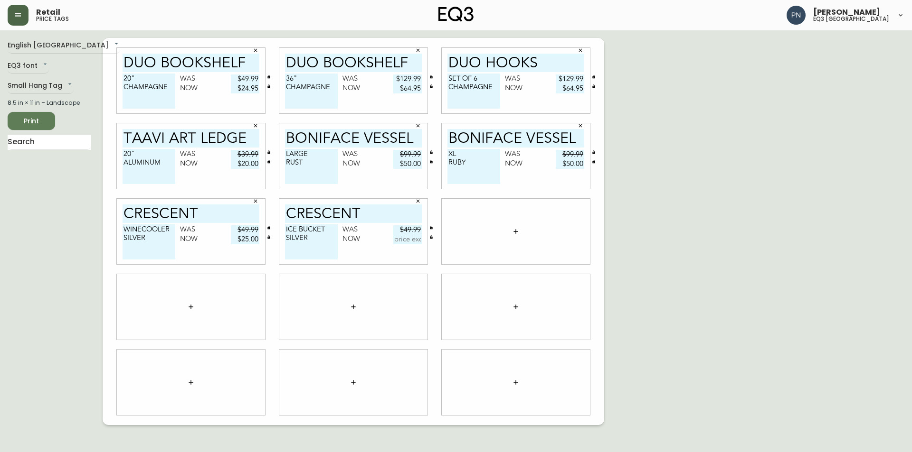
type input "$49.99"
click at [410, 243] on input "text" at bounding box center [407, 239] width 28 height 9
type input "$25.00"
click at [475, 234] on div at bounding box center [516, 232] width 148 height 66
click at [516, 230] on icon "button" at bounding box center [515, 231] width 4 height 4
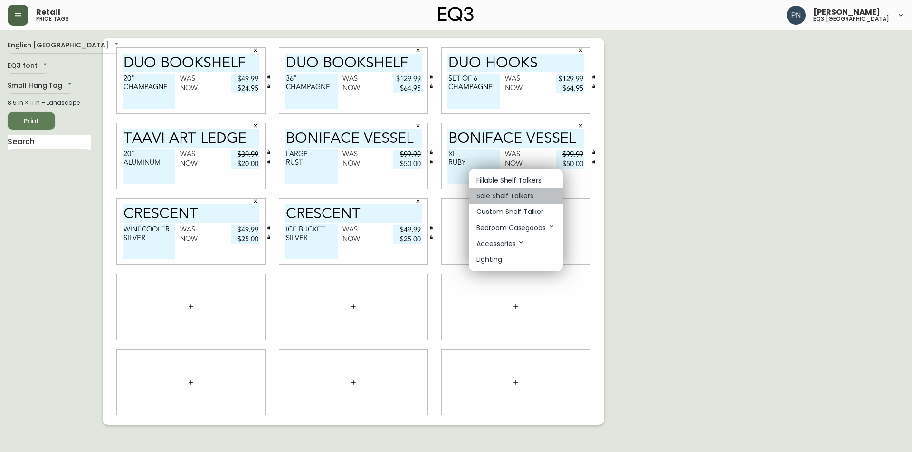
click at [522, 199] on p "Sale Shelf Talkers" at bounding box center [504, 196] width 57 height 10
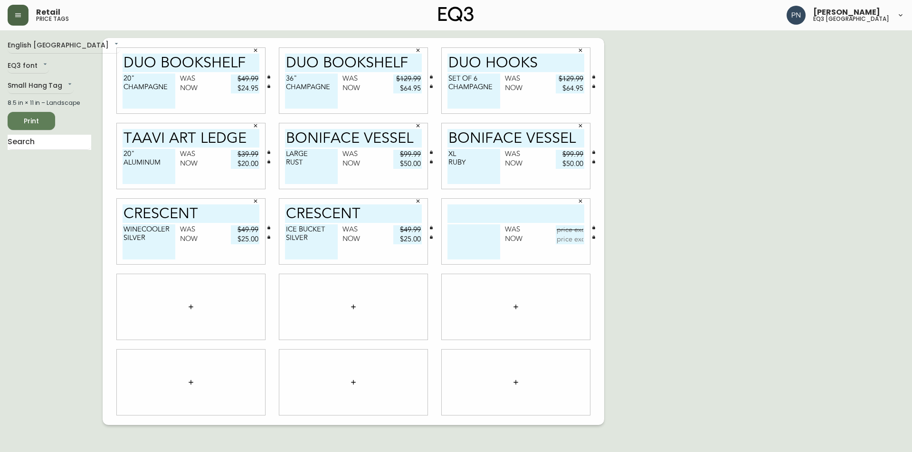
click at [819, 155] on div "English Canada en_CA EQ3 font EQ3 Small Hang Tag small 8.5 in × 11 in – Landsca…" at bounding box center [456, 231] width 896 height 387
click at [372, 213] on input "CRESCENT" at bounding box center [353, 214] width 137 height 19
click at [562, 211] on input "text" at bounding box center [515, 214] width 137 height 19
type input "ACRE"
click at [462, 229] on textarea at bounding box center [473, 242] width 53 height 35
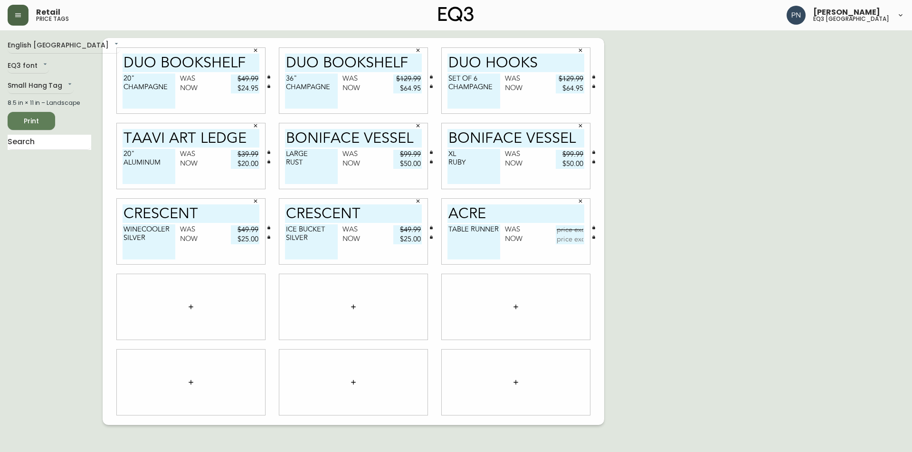
type textarea "TABLE RUNNER"
click at [793, 169] on div "English Canada en_CA EQ3 font EQ3 Small Hang Tag small 8.5 in × 11 in – Landsca…" at bounding box center [456, 231] width 896 height 387
click at [483, 239] on textarea "TABLE RUNNER" at bounding box center [473, 242] width 53 height 35
drag, startPoint x: 447, startPoint y: 227, endPoint x: 502, endPoint y: 226, distance: 54.6
click at [502, 226] on div "TABLE RUNNER Was Now" at bounding box center [515, 245] width 137 height 40
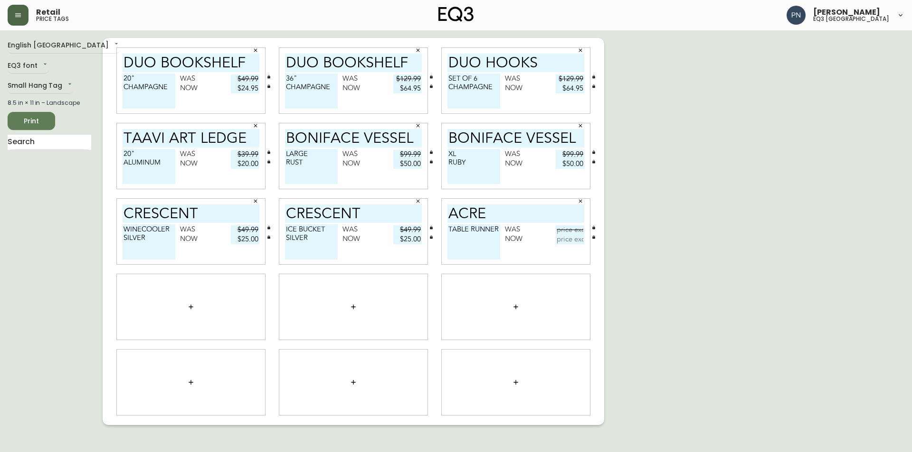
click at [498, 210] on input "ACRE" at bounding box center [515, 214] width 137 height 19
paste input "TABLE RUNNER"
drag, startPoint x: 479, startPoint y: 212, endPoint x: 591, endPoint y: 212, distance: 112.1
click at [591, 212] on div "ACRE TABLE RUNNER TABLE RUNNER Was Now" at bounding box center [515, 231] width 162 height 75
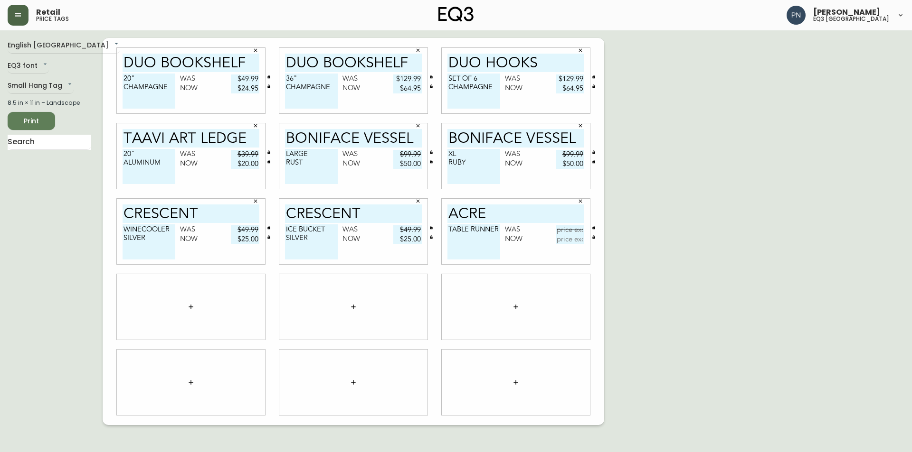
scroll to position [0, 0]
type input "ACRE"
click at [481, 236] on textarea "TABLE RUNNER" at bounding box center [473, 242] width 53 height 35
click at [492, 216] on input "ACRE" at bounding box center [515, 214] width 137 height 19
click at [498, 227] on textarea "TABLE RUNNER" at bounding box center [473, 242] width 53 height 35
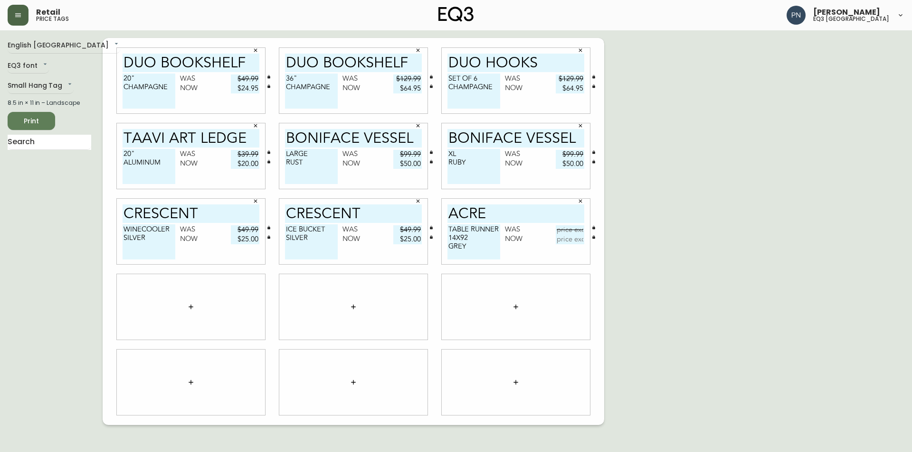
click at [455, 235] on textarea "TABLE RUNNER 14X92 GREY" at bounding box center [473, 242] width 53 height 35
type textarea "TABLE RUNNER 14X92 GREY"
click at [568, 228] on input "text" at bounding box center [569, 230] width 28 height 9
click at [579, 240] on input "text" at bounding box center [569, 239] width 28 height 9
type input "$19.95"
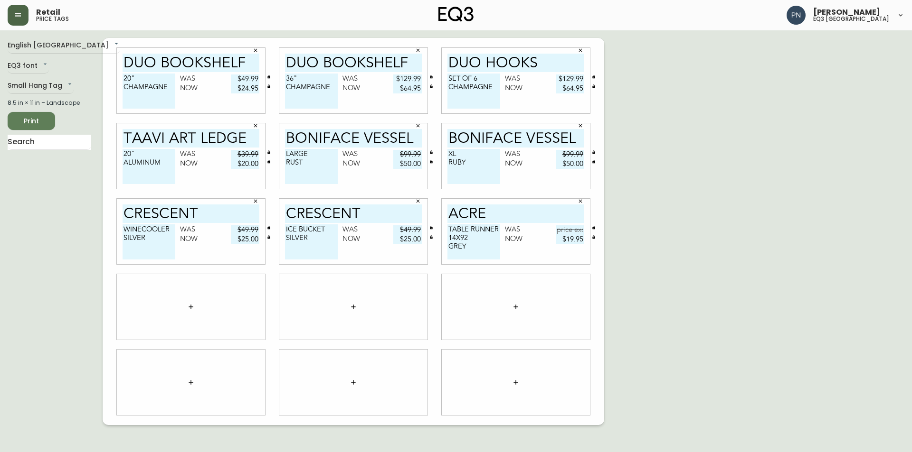
click at [572, 230] on input "text" at bounding box center [569, 230] width 28 height 9
type input "$39.99"
click at [193, 304] on icon "button" at bounding box center [191, 307] width 8 height 8
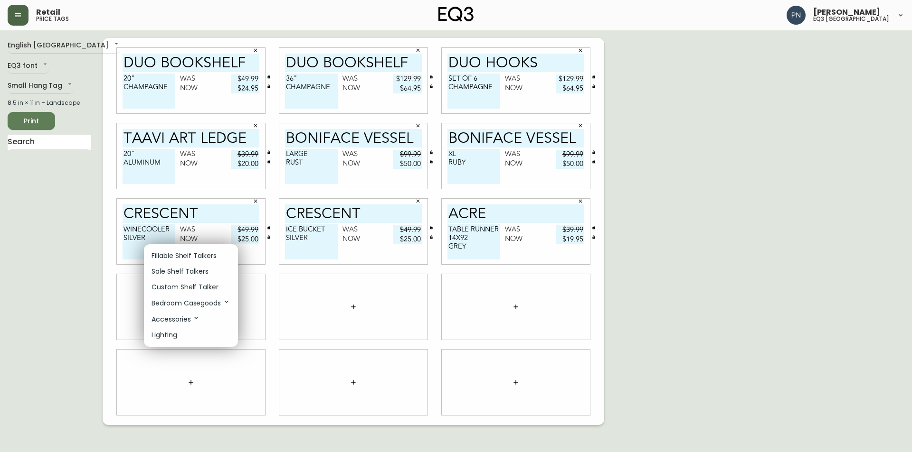
click at [198, 270] on p "Sale Shelf Talkers" at bounding box center [179, 272] width 57 height 10
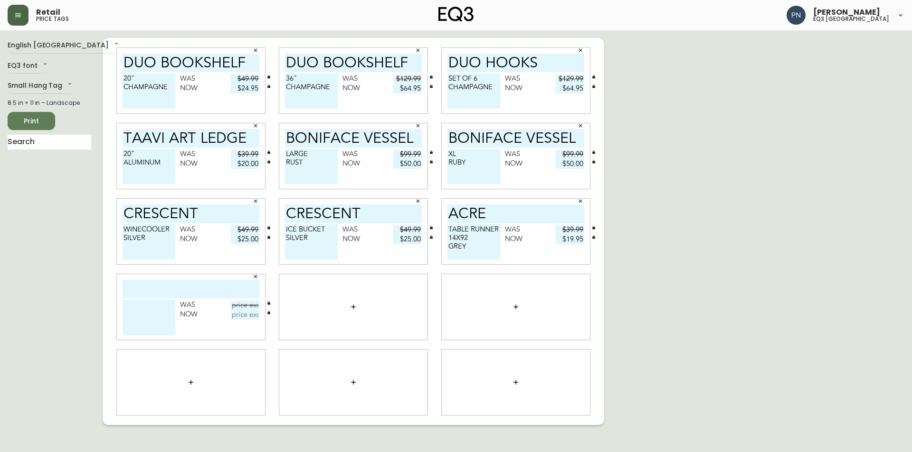
click at [208, 288] on input "text" at bounding box center [190, 289] width 137 height 19
type input "DOT TRAY"
click at [157, 305] on textarea at bounding box center [148, 317] width 53 height 35
type textarea "LARGE WHITE"
click at [241, 306] on input "text" at bounding box center [245, 305] width 28 height 9
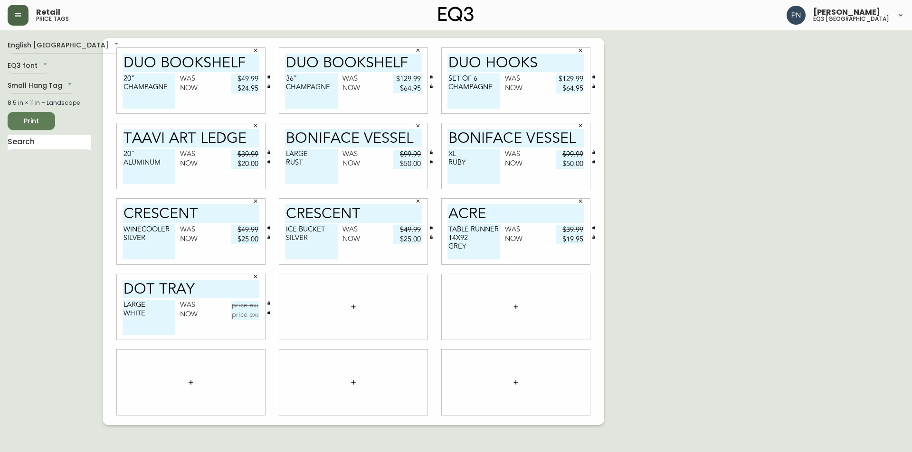
drag, startPoint x: 198, startPoint y: 284, endPoint x: 122, endPoint y: 289, distance: 76.6
click at [122, 289] on div "DOT TRAY LARGE WHITE Was Now" at bounding box center [191, 307] width 148 height 66
click at [829, 208] on div "English Canada en_CA EQ3 font EQ3 Small Hang Tag small 8.5 in × 11 in – Landsca…" at bounding box center [456, 231] width 896 height 387
click at [240, 305] on input "text" at bounding box center [245, 305] width 28 height 9
type input "$39.99"
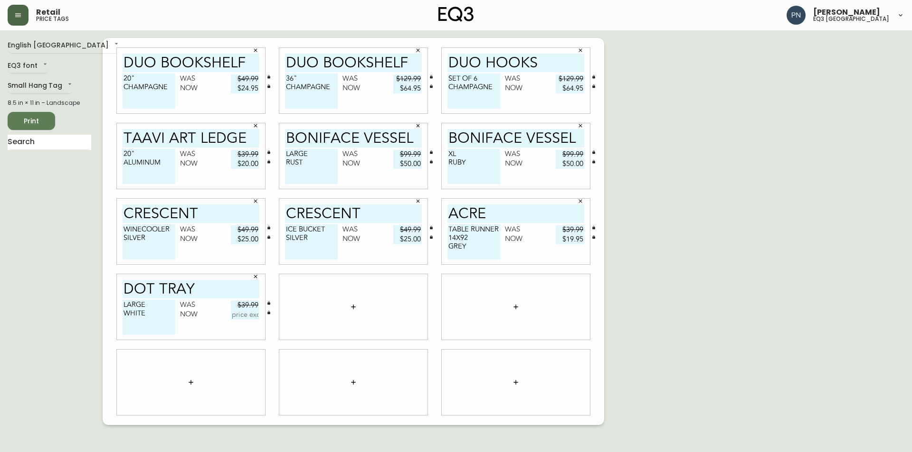
click at [250, 316] on input "text" at bounding box center [245, 315] width 28 height 9
type input "$19.95"
click at [835, 146] on div "English Canada en_CA EQ3 font EQ3 Small Hang Tag small 8.5 in × 11 in – Landsca…" at bounding box center [456, 231] width 896 height 387
click at [350, 307] on icon "button" at bounding box center [353, 307] width 8 height 8
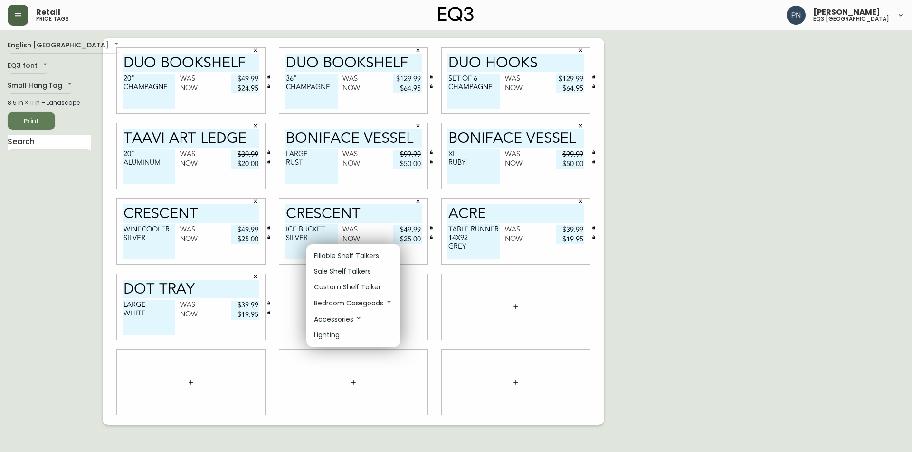
click at [358, 269] on p "Sale Shelf Talkers" at bounding box center [342, 272] width 57 height 10
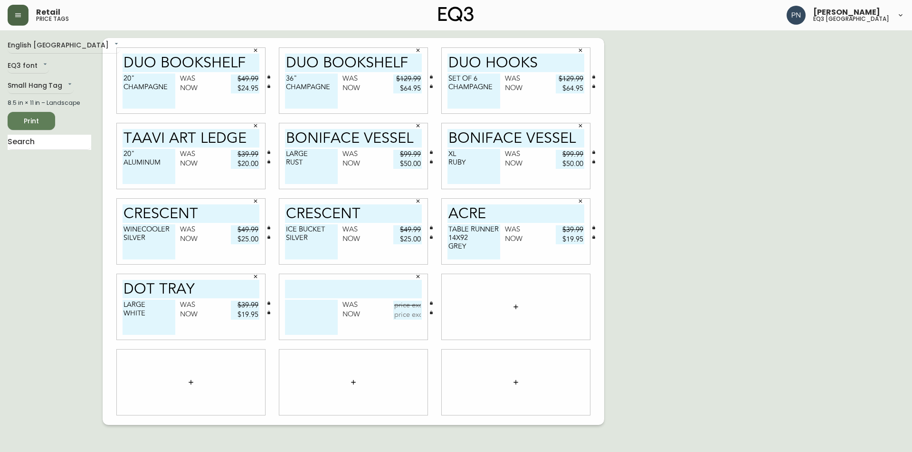
drag, startPoint x: 205, startPoint y: 291, endPoint x: 111, endPoint y: 296, distance: 94.2
click at [111, 296] on div "DOT TRAY LARGE WHITE Was $39.99 Now $19.95" at bounding box center [191, 307] width 162 height 75
click at [317, 289] on input "text" at bounding box center [353, 289] width 137 height 19
paste input "DOT TRAY"
type input "DOT TRAY"
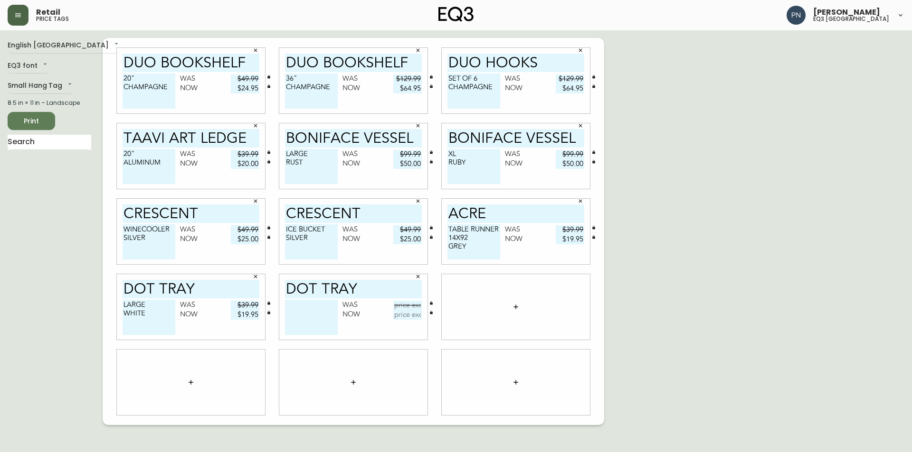
click at [292, 304] on textarea at bounding box center [311, 317] width 53 height 35
type textarea "LARGE BLACK"
click at [414, 306] on input "text" at bounding box center [407, 305] width 28 height 9
drag, startPoint x: 235, startPoint y: 305, endPoint x: 261, endPoint y: 305, distance: 26.6
click at [261, 305] on div "DOT TRAY LARGE WHITE Was $39.99 Now $19.95" at bounding box center [191, 307] width 148 height 66
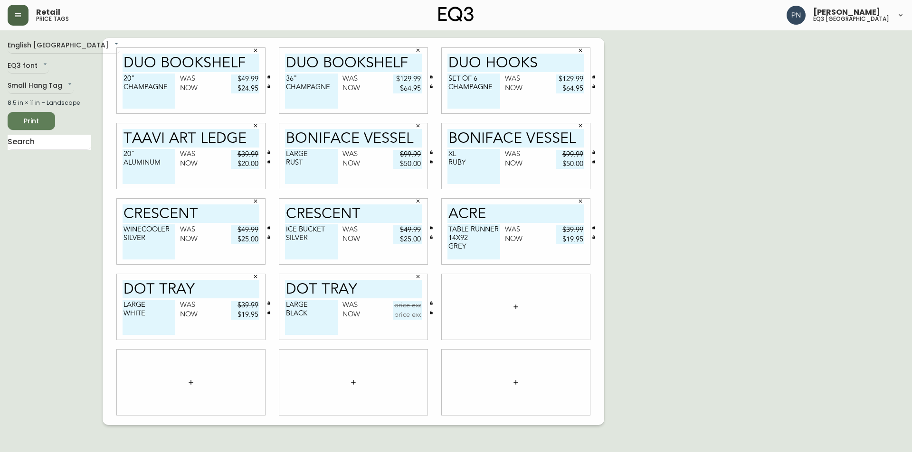
click at [403, 303] on input "text" at bounding box center [407, 305] width 28 height 9
type input "$39.99"
drag, startPoint x: 236, startPoint y: 315, endPoint x: 264, endPoint y: 315, distance: 28.0
click at [259, 315] on div "Now $19.95" at bounding box center [219, 315] width 79 height 9
click at [233, 316] on input "$19.95" at bounding box center [245, 315] width 28 height 9
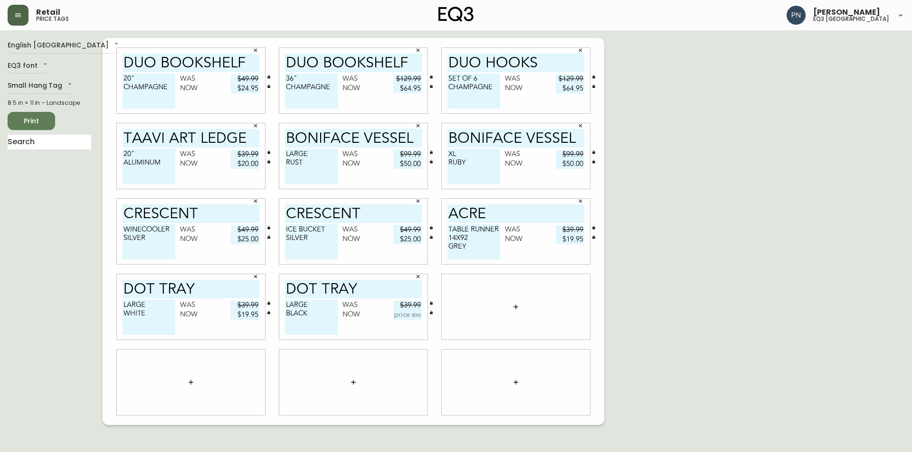
drag, startPoint x: 234, startPoint y: 315, endPoint x: 258, endPoint y: 317, distance: 23.9
click at [258, 317] on input "$19.95" at bounding box center [245, 315] width 28 height 9
click at [397, 319] on input "text" at bounding box center [407, 315] width 28 height 9
type input "$19.95"
click at [797, 156] on div "English Canada en_CA EQ3 font EQ3 Small Hang Tag small 8.5 in × 11 in – Landsca…" at bounding box center [456, 231] width 896 height 387
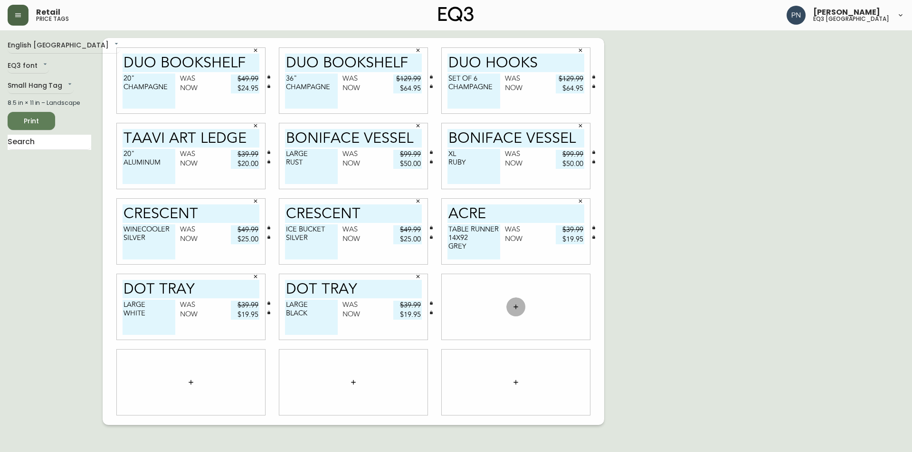
click at [517, 309] on icon "button" at bounding box center [516, 307] width 8 height 8
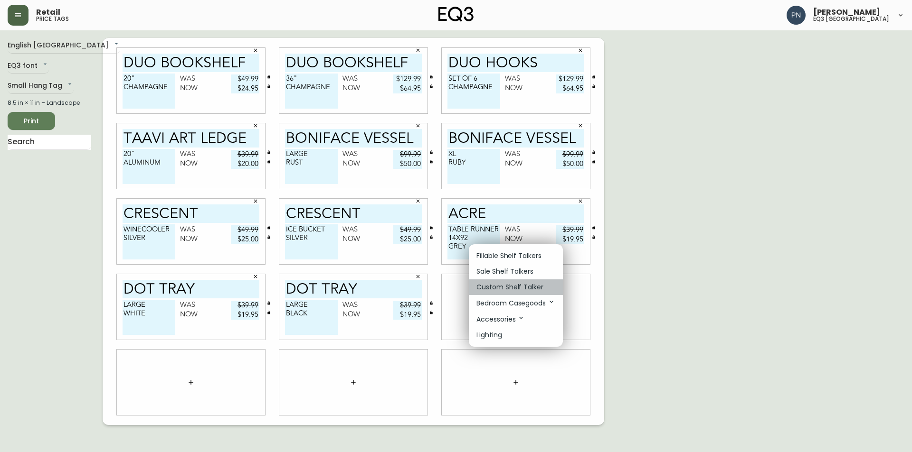
click at [526, 286] on p "Custom Shelf Talker" at bounding box center [509, 287] width 67 height 10
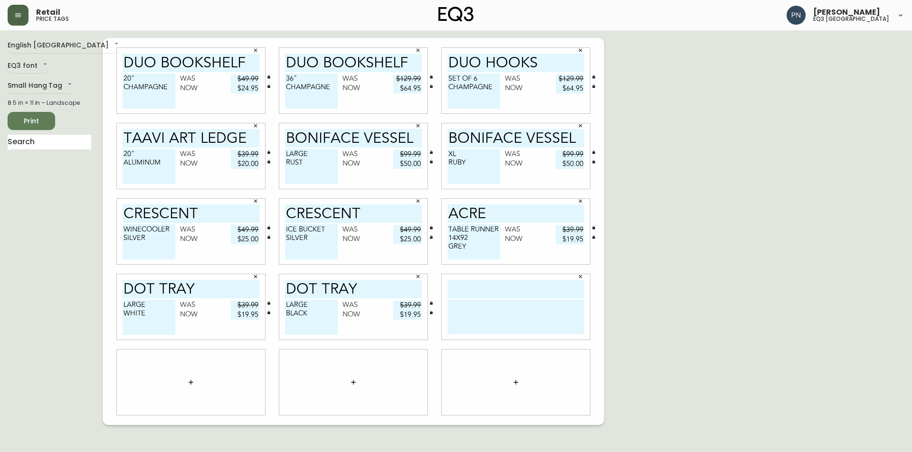
click at [582, 276] on icon "button" at bounding box center [580, 277] width 6 height 6
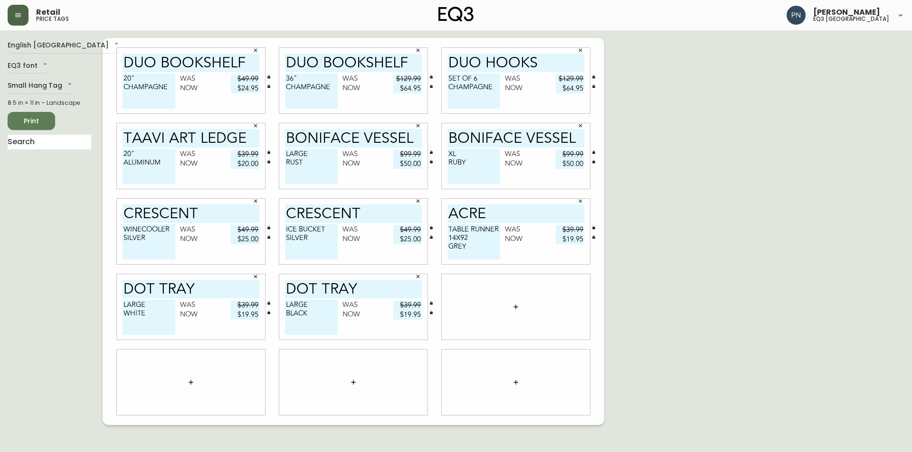
click at [511, 308] on button "button" at bounding box center [515, 307] width 19 height 19
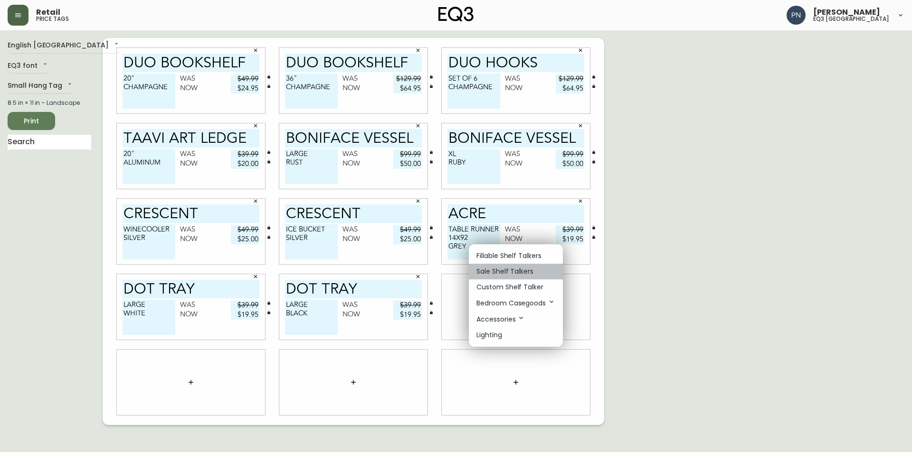
click at [554, 270] on li "Sale Shelf Talkers" at bounding box center [516, 272] width 94 height 16
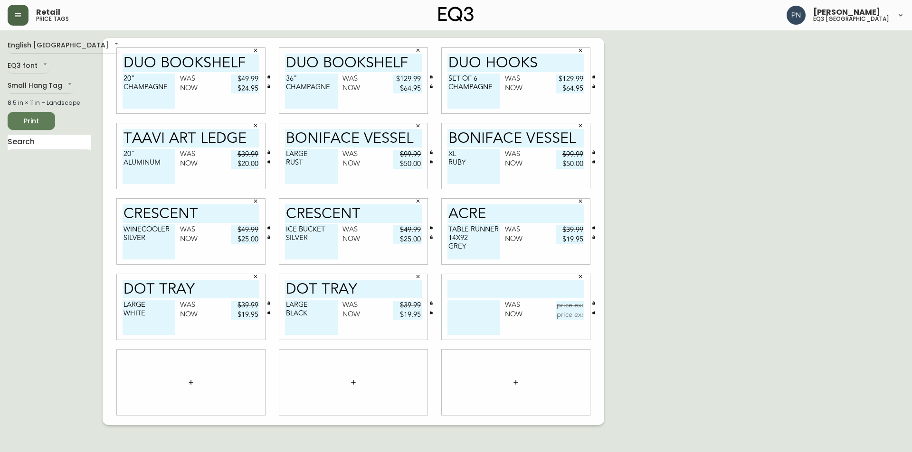
click at [555, 289] on input "text" at bounding box center [515, 289] width 137 height 19
type input "WEAVE"
click at [476, 307] on textarea at bounding box center [473, 317] width 53 height 35
type textarea "SERVING TRY"
drag, startPoint x: 493, startPoint y: 302, endPoint x: 442, endPoint y: 310, distance: 51.4
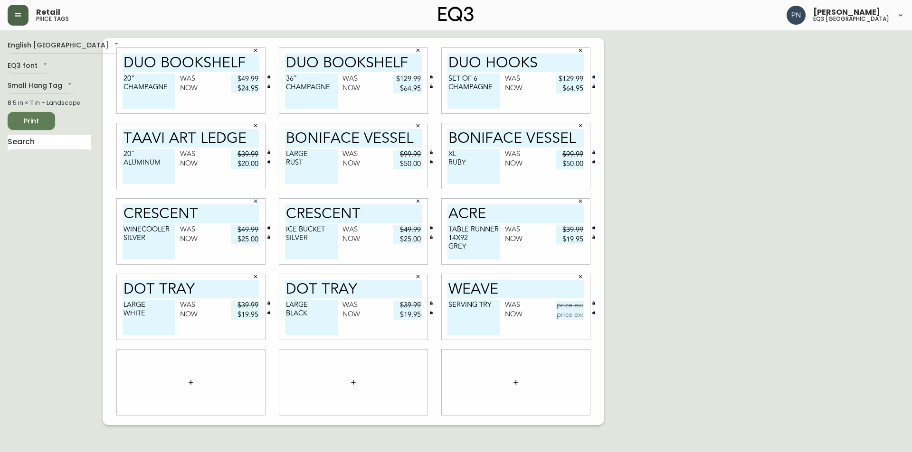
click at [442, 310] on div "WEAVE SERVING TRY Was Now" at bounding box center [516, 307] width 148 height 66
click at [536, 284] on input "WEAVE" at bounding box center [515, 289] width 137 height 19
type input "WEAVE TRAY"
click at [492, 303] on textarea at bounding box center [473, 317] width 53 height 35
type textarea "SQUARE"
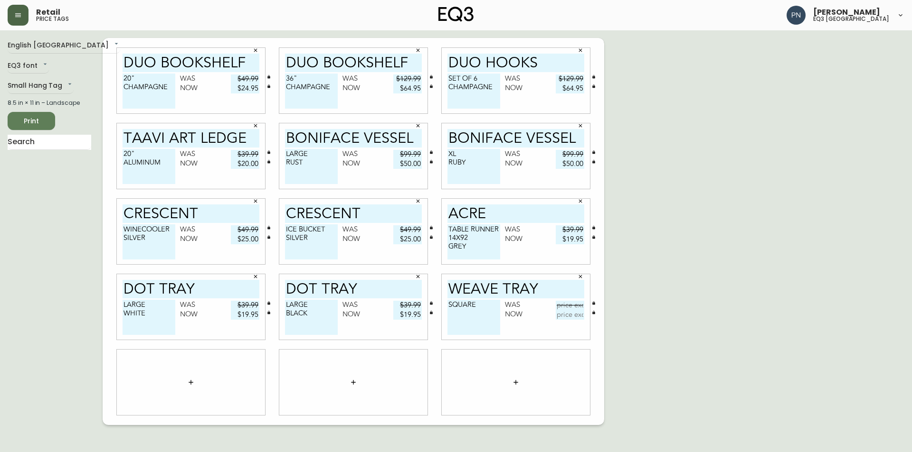
click at [563, 302] on input "text" at bounding box center [569, 305] width 28 height 9
type input "$59.99"
click at [564, 317] on input "text" at bounding box center [569, 315] width 28 height 9
click at [798, 179] on div "English Canada en_CA EQ3 font EQ3 Small Hang Tag small 8.5 in × 11 in – Landsca…" at bounding box center [456, 231] width 896 height 387
click at [572, 317] on input "text" at bounding box center [569, 315] width 28 height 9
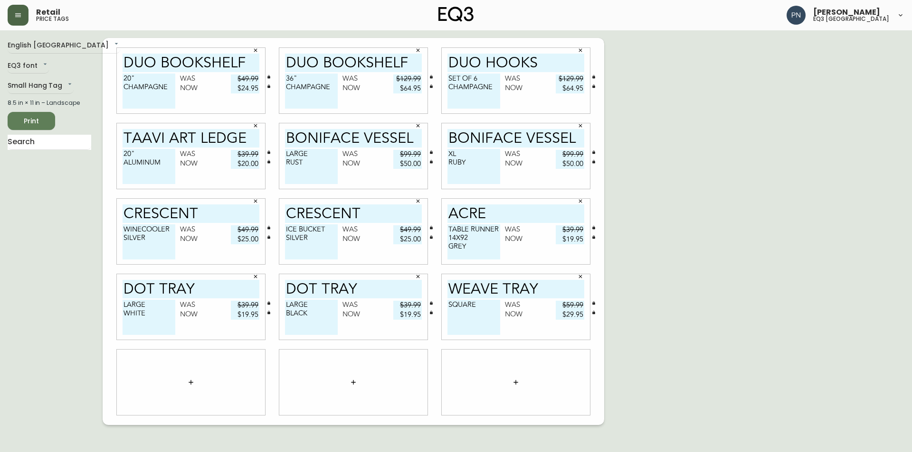
type input "$29.95"
click at [570, 358] on div at bounding box center [516, 383] width 148 height 66
click at [764, 119] on div "English Canada en_CA EQ3 font EQ3 Small Hang Tag small 8.5 in × 11 in – Landsca…" at bounding box center [456, 231] width 896 height 387
click at [190, 384] on icon "button" at bounding box center [191, 383] width 8 height 8
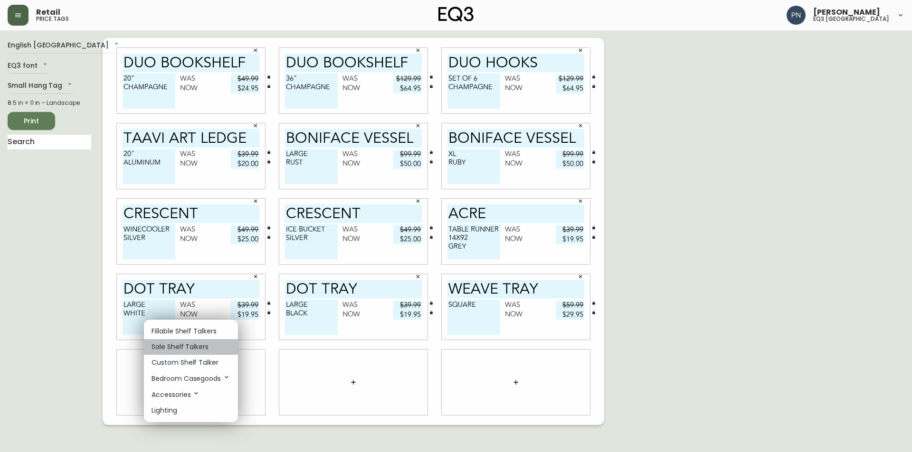
click at [198, 346] on p "Sale Shelf Talkers" at bounding box center [179, 347] width 57 height 10
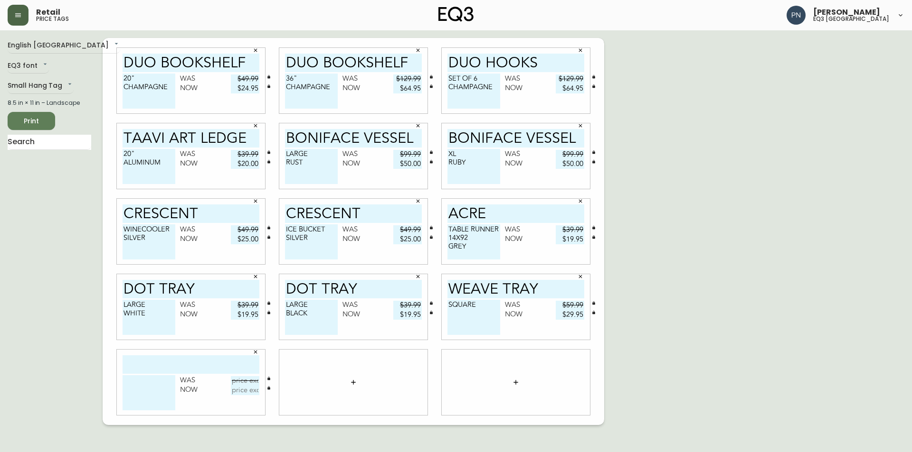
click at [208, 365] on input "text" at bounding box center [190, 365] width 137 height 19
type input "DESERT RUNNER"
click at [157, 379] on textarea at bounding box center [148, 393] width 53 height 35
click at [824, 228] on div "English Canada en_CA EQ3 font EQ3 Small Hang Tag small 8.5 in × 11 in – Landsca…" at bounding box center [456, 231] width 896 height 387
click at [152, 383] on textarea "20X48" at bounding box center [148, 393] width 53 height 35
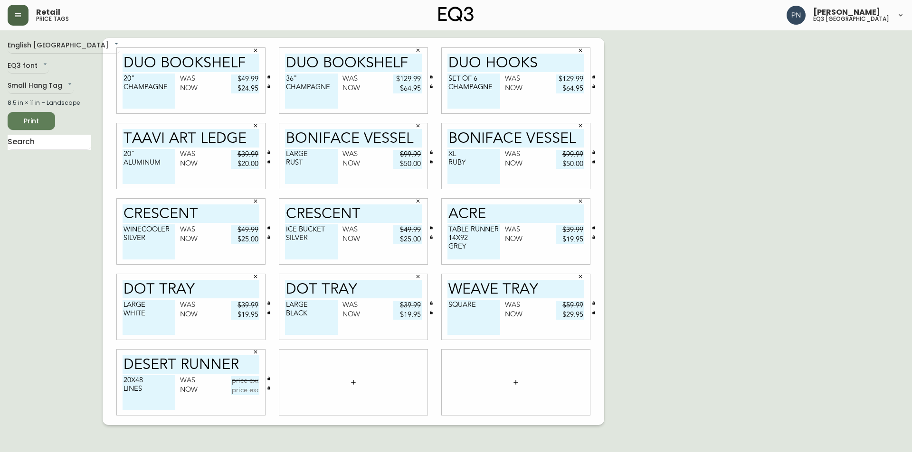
type textarea "20X48 LINES"
click at [249, 383] on input "text" at bounding box center [245, 381] width 28 height 9
type input "$29.99"
click at [254, 394] on input "text" at bounding box center [245, 390] width 28 height 9
click at [835, 199] on div "English Canada en_CA EQ3 font EQ3 Small Hang Tag small 8.5 in × 11 in – Landsca…" at bounding box center [456, 231] width 896 height 387
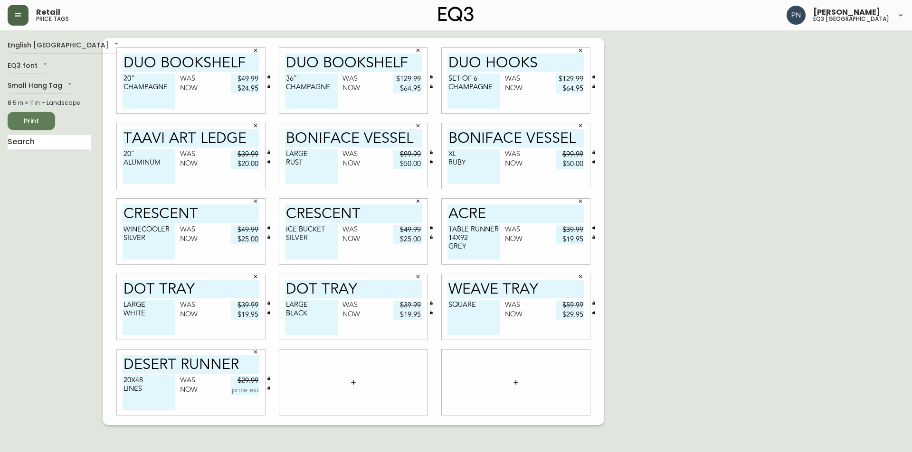
click at [248, 390] on input "text" at bounding box center [245, 390] width 28 height 9
type input "$15.00"
click at [308, 393] on div at bounding box center [353, 383] width 148 height 66
click at [355, 382] on icon "button" at bounding box center [353, 383] width 8 height 8
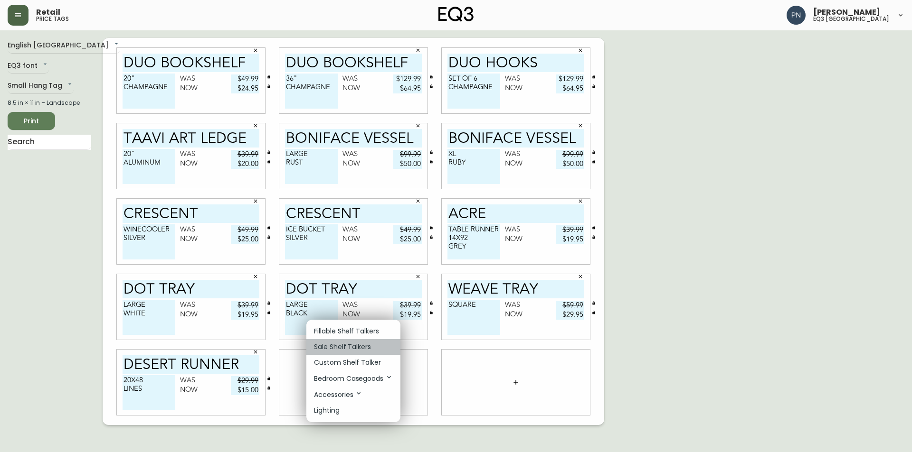
click at [352, 343] on p "Sale Shelf Talkers" at bounding box center [342, 347] width 57 height 10
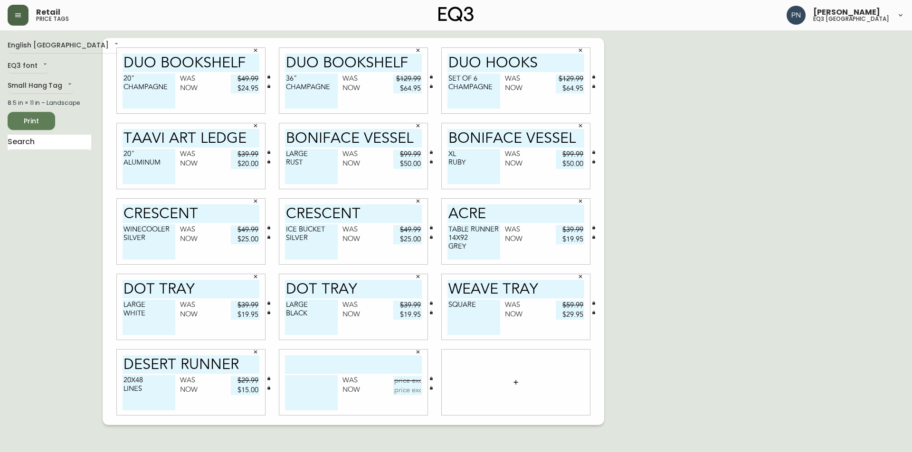
drag, startPoint x: 175, startPoint y: 362, endPoint x: 123, endPoint y: 358, distance: 51.4
click at [123, 358] on input "DESERT RUNNER" at bounding box center [190, 365] width 137 height 19
click at [314, 367] on input "text" at bounding box center [353, 365] width 137 height 19
paste input "DESERT"
type input "DESERT NAPKINS"
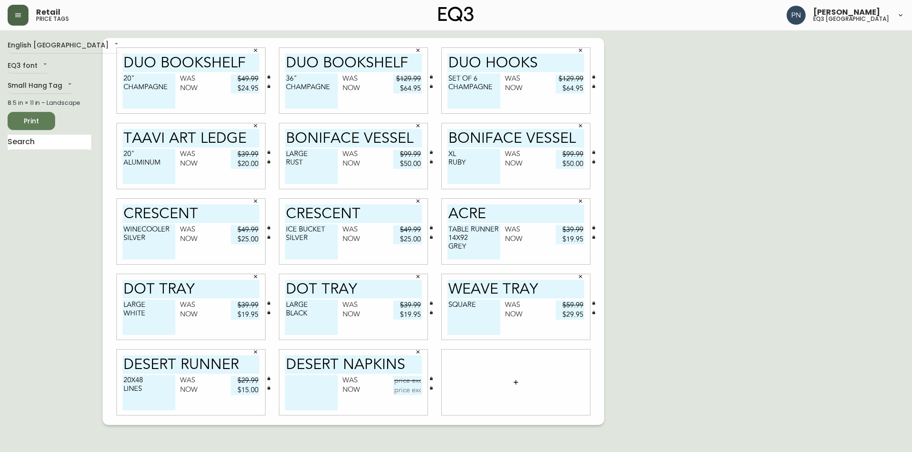
click at [334, 384] on textarea at bounding box center [311, 393] width 53 height 35
type textarea "STRIPES BLACK"
click at [407, 379] on input "text" at bounding box center [407, 381] width 28 height 9
type input "$12.99"
click at [825, 123] on div "English Canada en_CA EQ3 font EQ3 Small Hang Tag small 8.5 in × 11 in – Landsca…" at bounding box center [456, 231] width 896 height 387
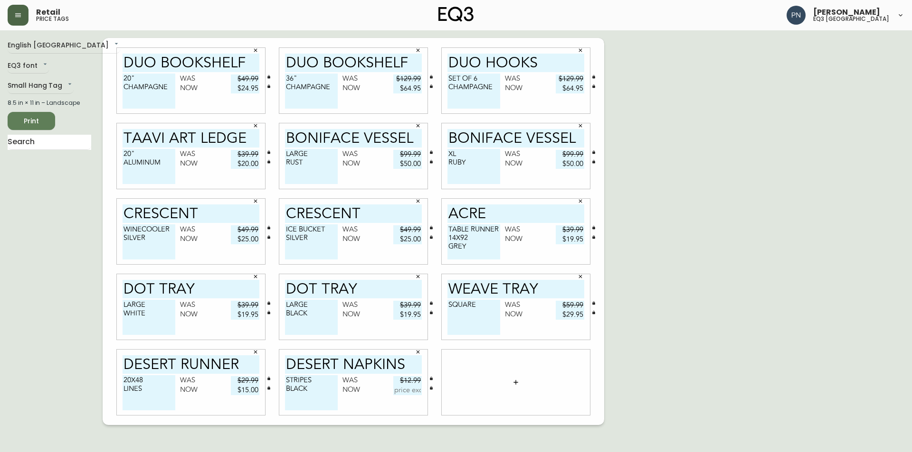
click at [404, 392] on input "text" at bounding box center [407, 390] width 28 height 9
type input "$6.50"
click at [534, 373] on div at bounding box center [516, 383] width 148 height 66
click at [515, 382] on icon "button" at bounding box center [516, 383] width 8 height 8
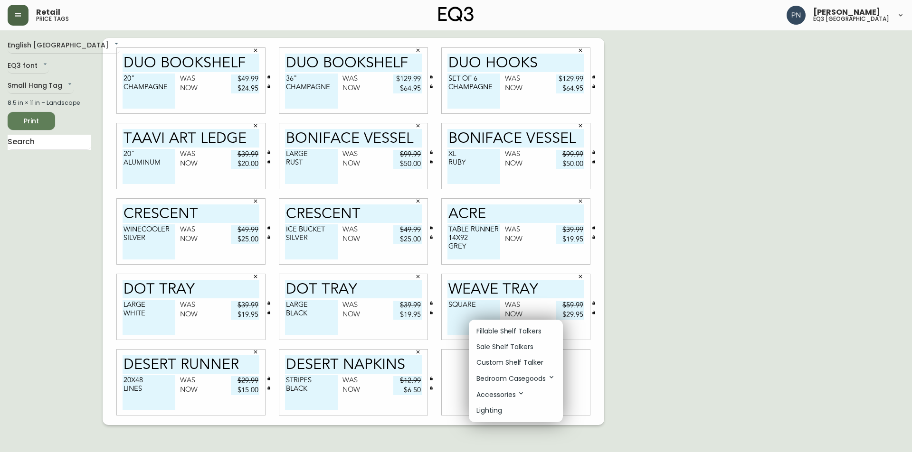
click at [504, 346] on p "Sale Shelf Talkers" at bounding box center [504, 347] width 57 height 10
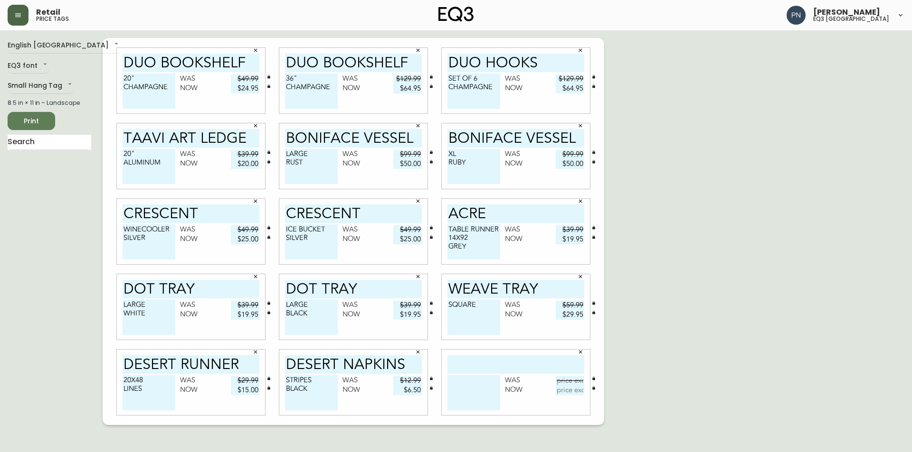
click at [502, 361] on input "text" at bounding box center [515, 365] width 137 height 19
type input "WILA SIDE PLATE"
click at [486, 383] on textarea at bounding box center [473, 393] width 53 height 35
type textarea "WHITE"
click at [574, 383] on input "text" at bounding box center [569, 381] width 28 height 9
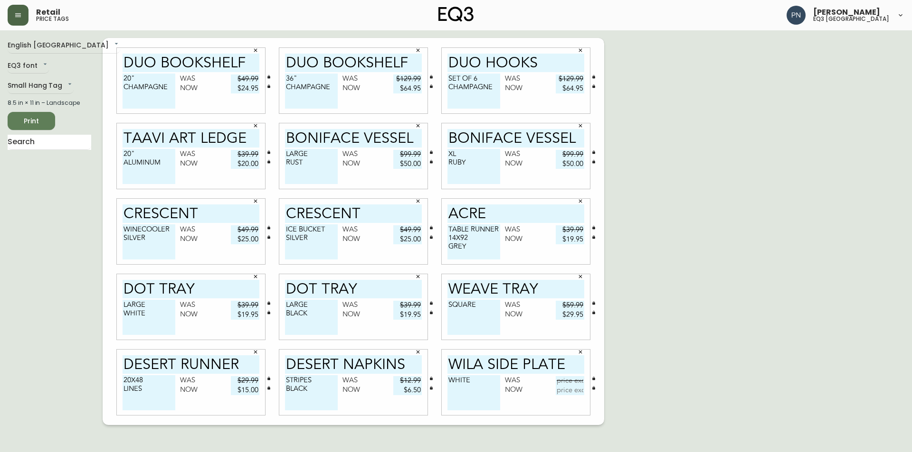
click at [812, 137] on div "English Canada en_CA EQ3 font EQ3 Small Hang Tag small 8.5 in × 11 in – Landsca…" at bounding box center [456, 231] width 896 height 387
click at [571, 380] on input "text" at bounding box center [569, 381] width 28 height 9
type input "$6.99"
click at [574, 388] on input "text" at bounding box center [569, 390] width 28 height 9
type input "$3.50"
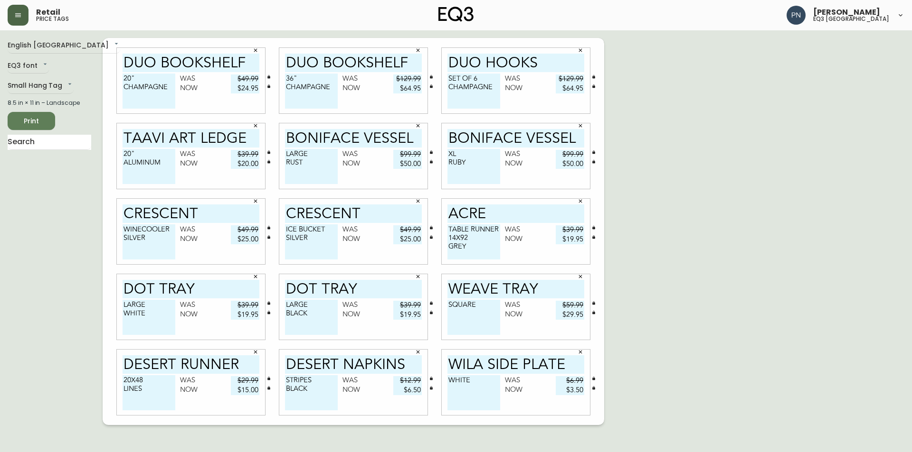
click at [308, 167] on textarea "LARGE RUST" at bounding box center [311, 166] width 53 height 35
click at [314, 151] on textarea "LARGE RUST/" at bounding box center [311, 166] width 53 height 35
click at [320, 165] on textarea "LARGE/XL RUST/" at bounding box center [311, 166] width 53 height 35
type textarea "LARGE/XL RUST/RUBY"
drag, startPoint x: 500, startPoint y: 217, endPoint x: 435, endPoint y: 213, distance: 64.7
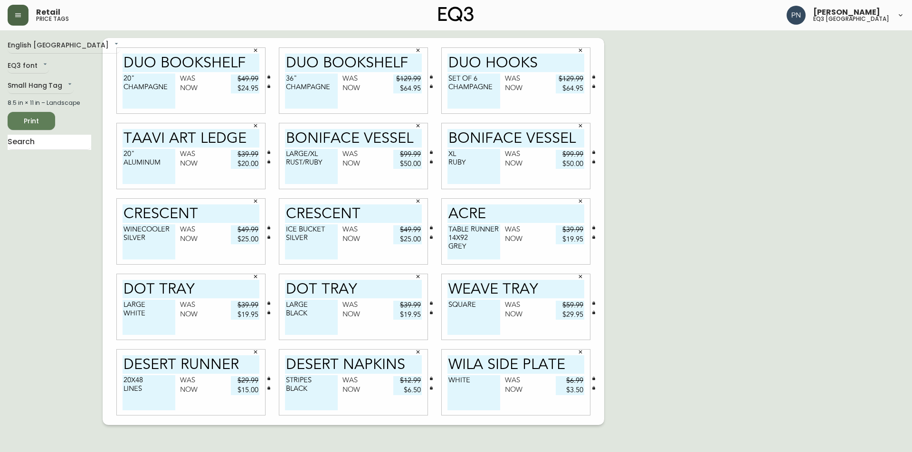
click at [435, 213] on div "ACRE TABLE RUNNER 14X92 GREY Was $39.99 Now $19.95" at bounding box center [515, 231] width 162 height 75
drag, startPoint x: 578, startPoint y: 143, endPoint x: 449, endPoint y: 147, distance: 128.7
click at [449, 147] on input "BONIFACE VESSEL" at bounding box center [515, 138] width 137 height 19
paste input "ACRE"
type input "ACRE"
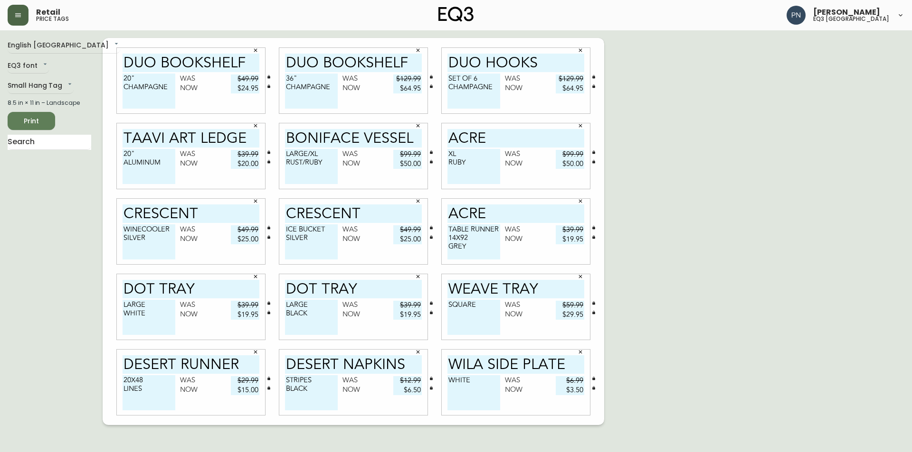
drag, startPoint x: 471, startPoint y: 159, endPoint x: 442, endPoint y: 154, distance: 29.3
click at [442, 154] on div "ACRE XL RUBY Was $99.99 Now $50.00" at bounding box center [516, 156] width 148 height 66
drag, startPoint x: 474, startPoint y: 246, endPoint x: 448, endPoint y: 239, distance: 27.7
click at [448, 239] on textarea "TABLE RUNNER 14X92 GREY" at bounding box center [473, 242] width 53 height 35
click at [476, 163] on textarea "TABLE RUNNER" at bounding box center [473, 166] width 53 height 35
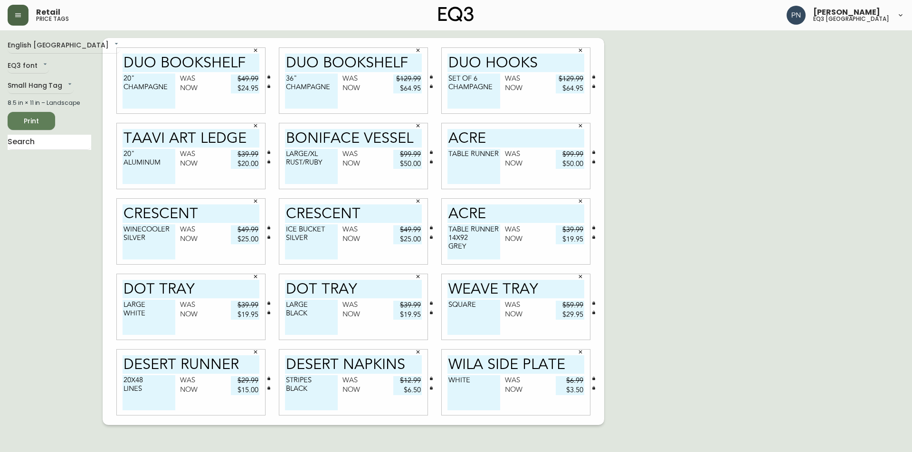
click at [498, 153] on textarea "TABLE RUNNER" at bounding box center [473, 166] width 53 height 35
paste textarea "14X92 GREY"
click at [472, 164] on textarea "TABLE RUNNER 14X92 GREY" at bounding box center [473, 166] width 53 height 35
type textarea "TABLE RUNNER 14X120 GREY"
click at [641, 184] on div "English [GEOGRAPHIC_DATA] en_CA EQ3 font EQ3 Small Hang Tag small 8.5 in × 11 i…" at bounding box center [456, 231] width 896 height 387
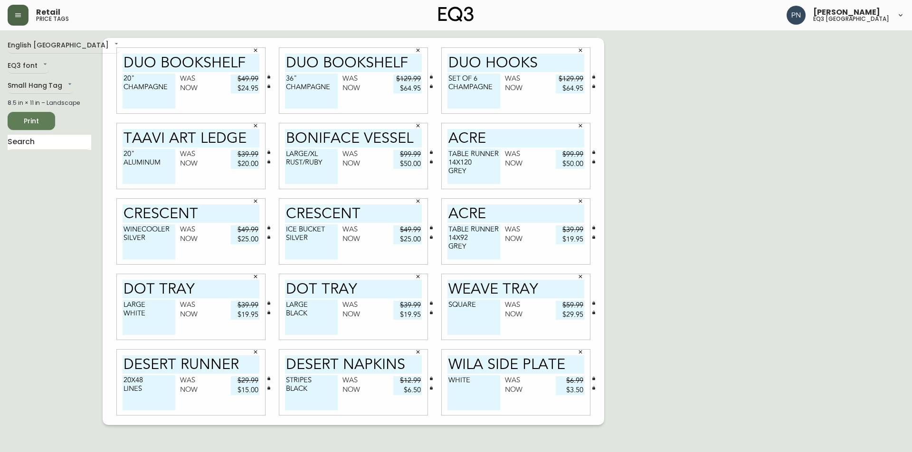
click at [430, 425] on html "Retail price tags [PERSON_NAME] eq3 [GEOGRAPHIC_DATA] English [GEOGRAPHIC_DATA]…" at bounding box center [456, 212] width 912 height 425
drag, startPoint x: 562, startPoint y: 154, endPoint x: 583, endPoint y: 155, distance: 21.4
click at [583, 155] on input "$99.99" at bounding box center [569, 154] width 28 height 9
type input "$49.99"
drag, startPoint x: 560, startPoint y: 163, endPoint x: 587, endPoint y: 162, distance: 27.1
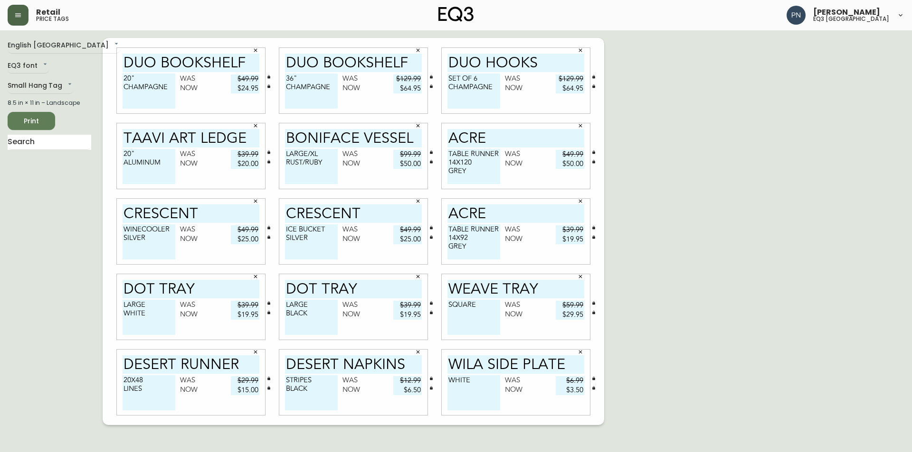
click at [587, 162] on div "ACRE TABLE RUNNER 14X120 GREY Was $49.99 Now $50.00" at bounding box center [516, 156] width 148 height 66
type input "$24.95"
click at [634, 178] on div "English [GEOGRAPHIC_DATA] en_CA EQ3 font EQ3 Small Hang Tag small 8.5 in × 11 i…" at bounding box center [456, 231] width 896 height 387
click at [778, 140] on div "English [GEOGRAPHIC_DATA] en_CA EQ3 font EQ3 Small Hang Tag small 8.5 in × 11 i…" at bounding box center [456, 231] width 896 height 387
drag, startPoint x: 448, startPoint y: 161, endPoint x: 478, endPoint y: 163, distance: 30.0
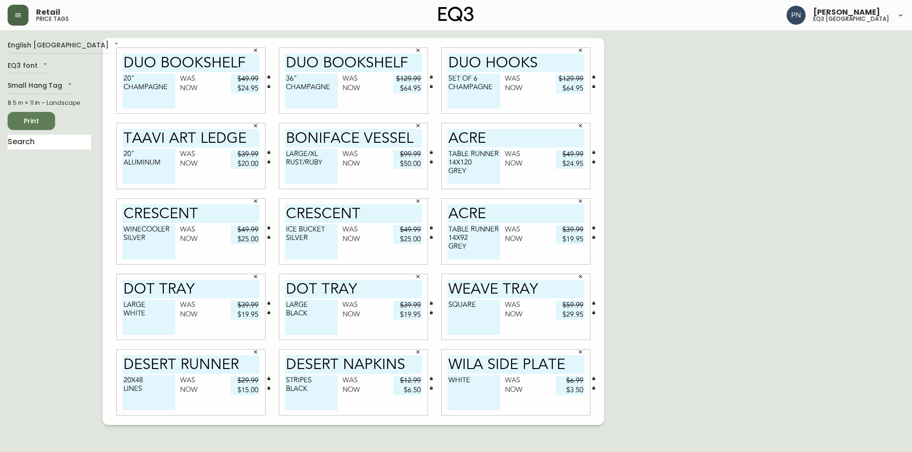
click at [478, 163] on textarea "TABLE RUNNER 14X120 GREY" at bounding box center [473, 166] width 53 height 35
click at [505, 144] on input "ACRE" at bounding box center [515, 138] width 137 height 19
paste input "14X120"
type input "ACRE"
click at [738, 125] on div "English [GEOGRAPHIC_DATA] en_CA EQ3 font EQ3 Small Hang Tag small 8.5 in × 11 i…" at bounding box center [456, 231] width 896 height 387
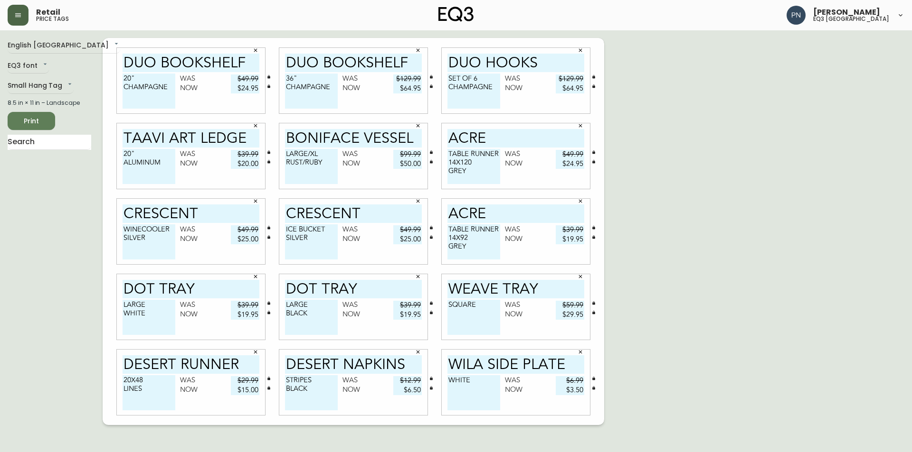
click at [34, 123] on span "Print" at bounding box center [31, 121] width 32 height 12
